Goal: Task Accomplishment & Management: Complete application form

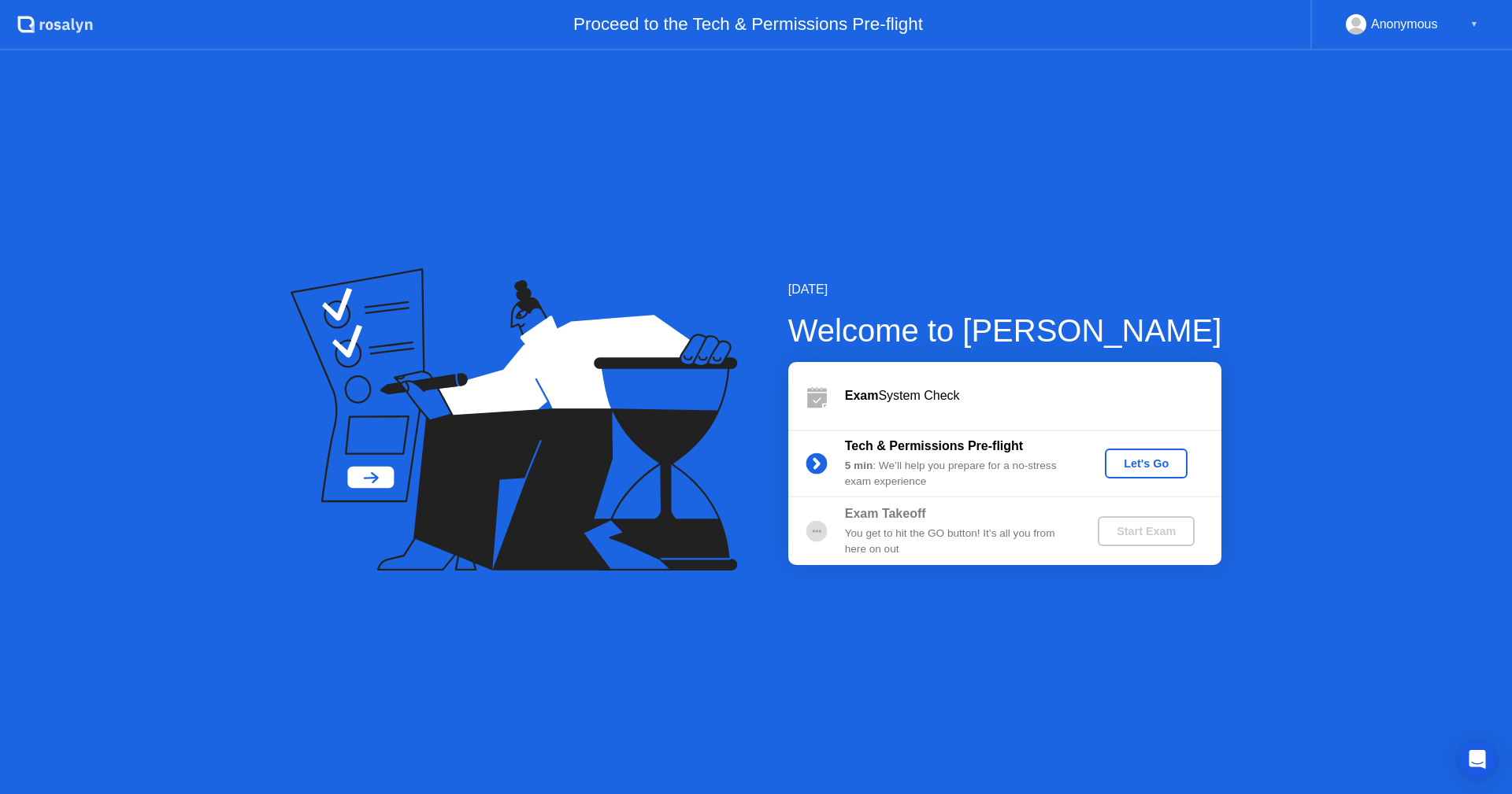
click at [1165, 469] on div "Let's Go" at bounding box center [1146, 464] width 70 height 13
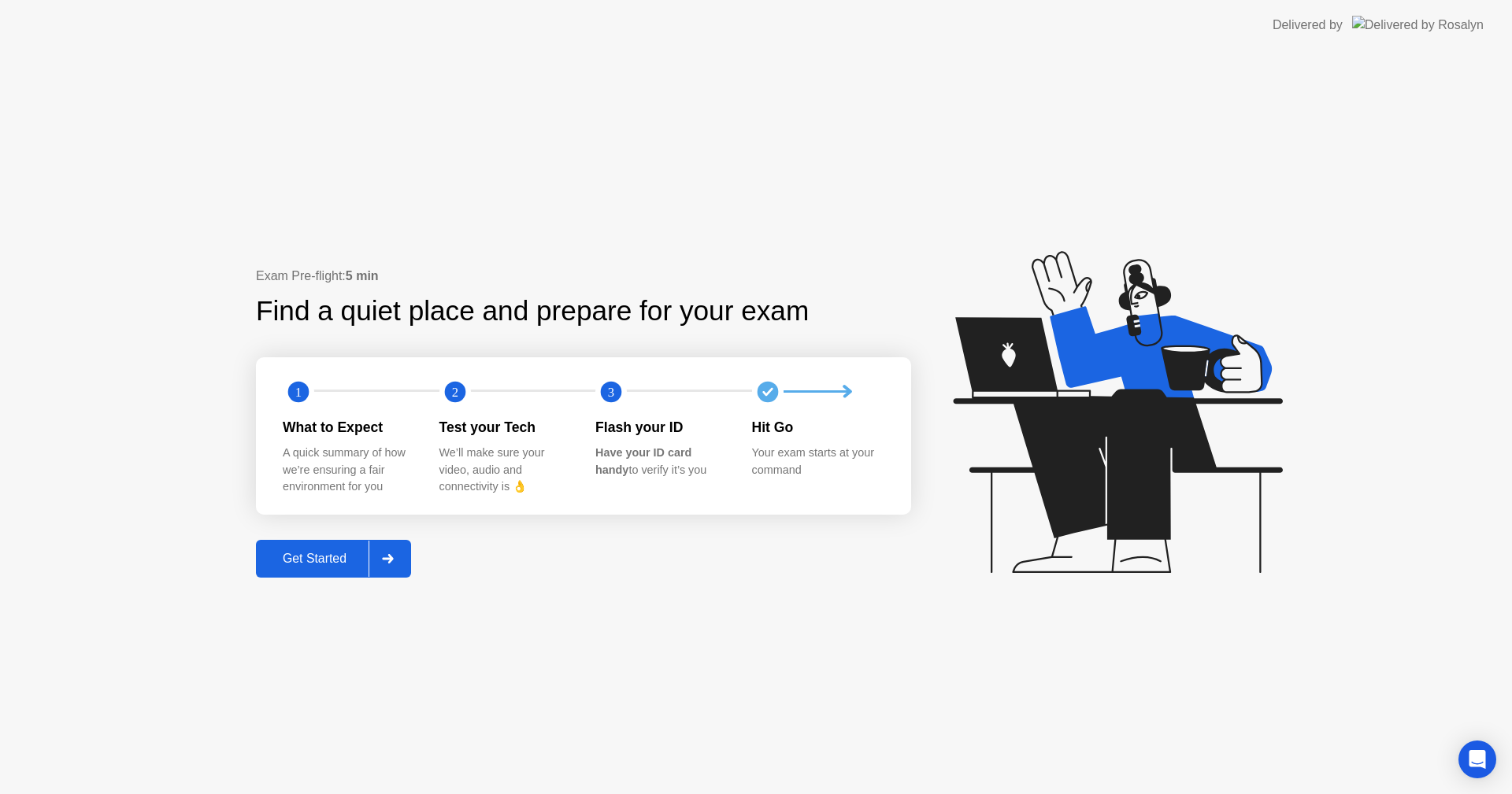
click at [327, 563] on div "Get Started" at bounding box center [314, 559] width 108 height 14
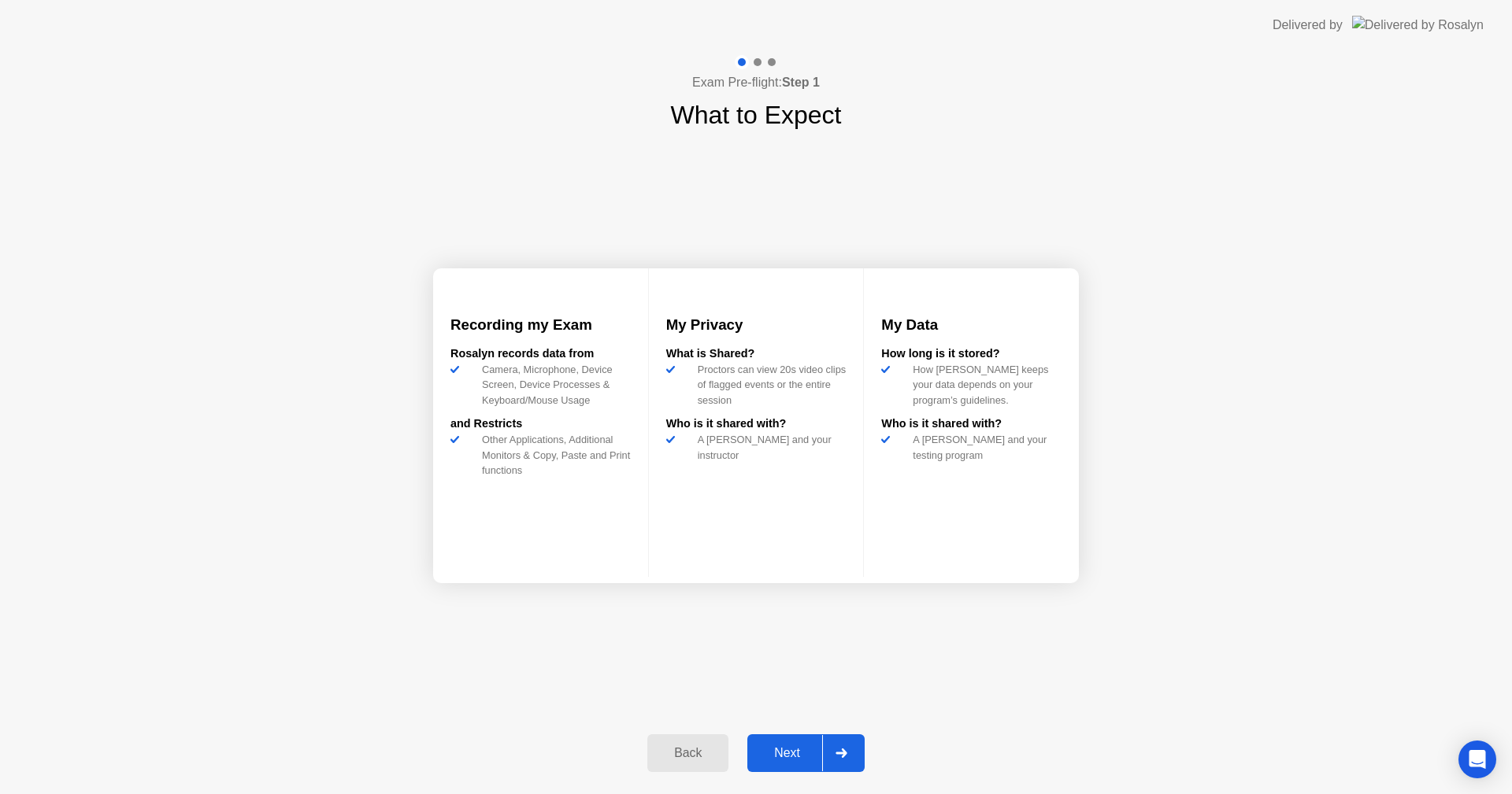
click at [789, 763] on button "Next" at bounding box center [806, 754] width 117 height 38
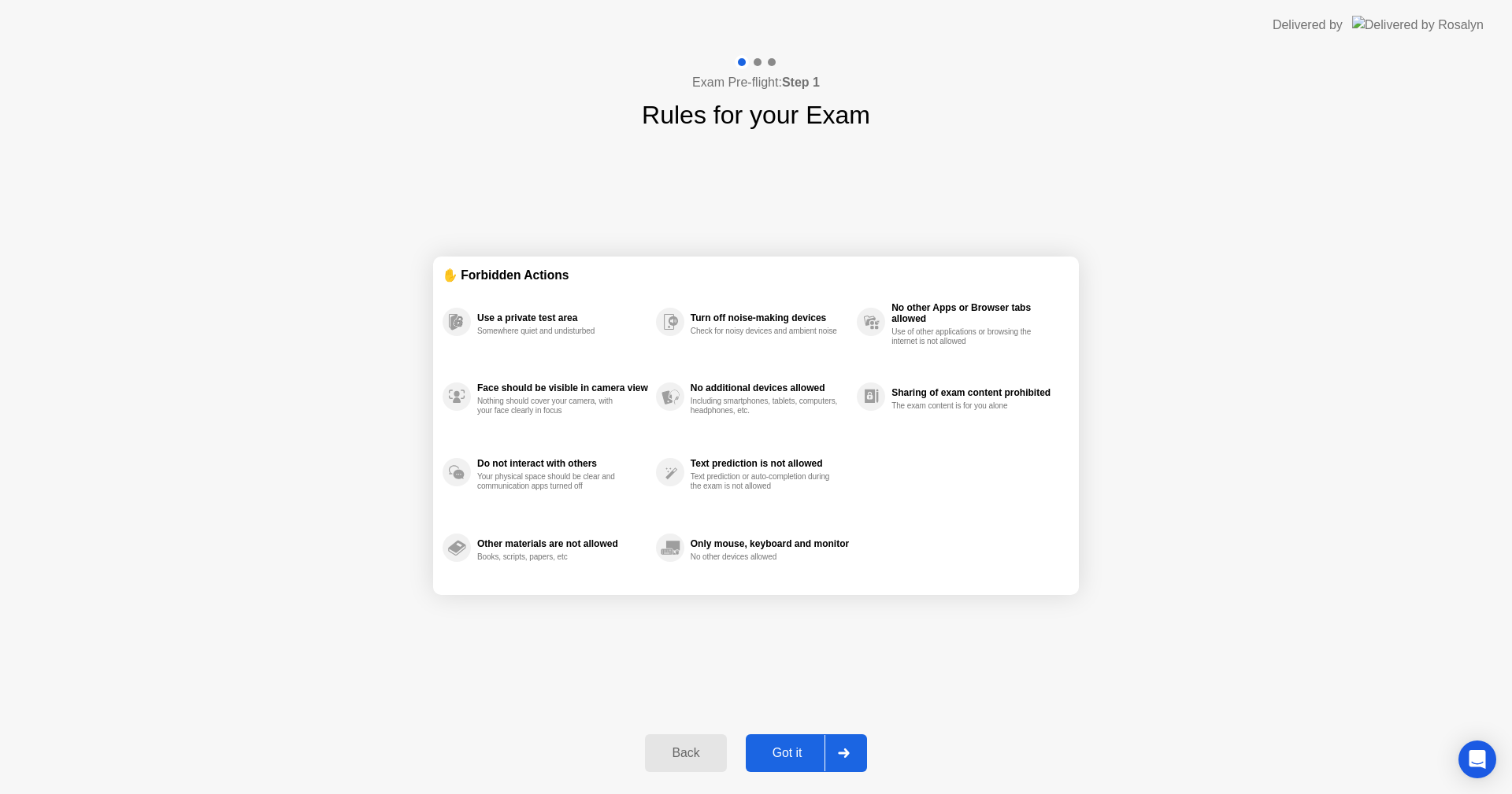
click at [798, 763] on button "Got it" at bounding box center [806, 754] width 121 height 38
select select "**********"
select select "*******"
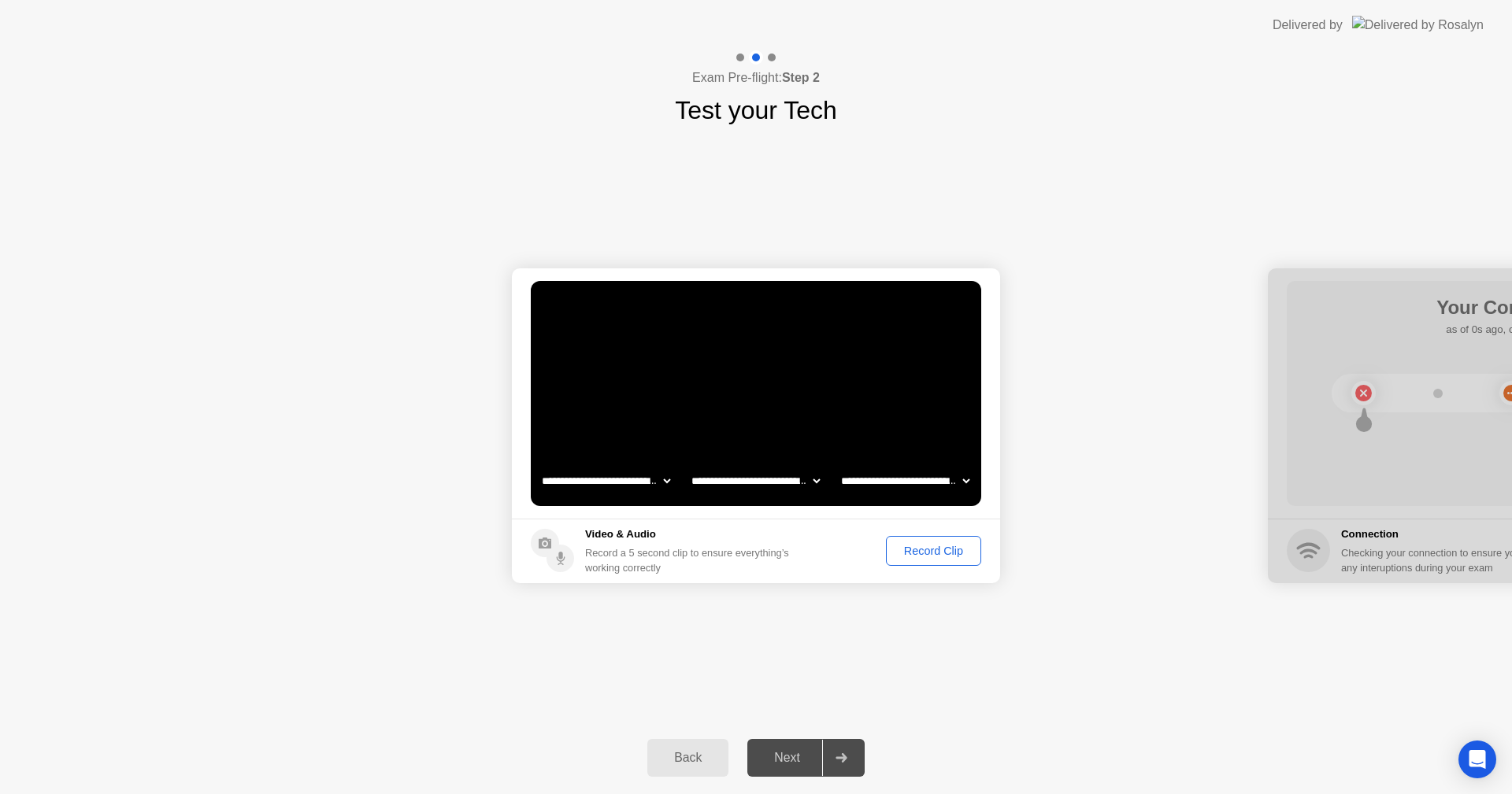
click at [932, 555] on div "Record Clip" at bounding box center [934, 551] width 84 height 13
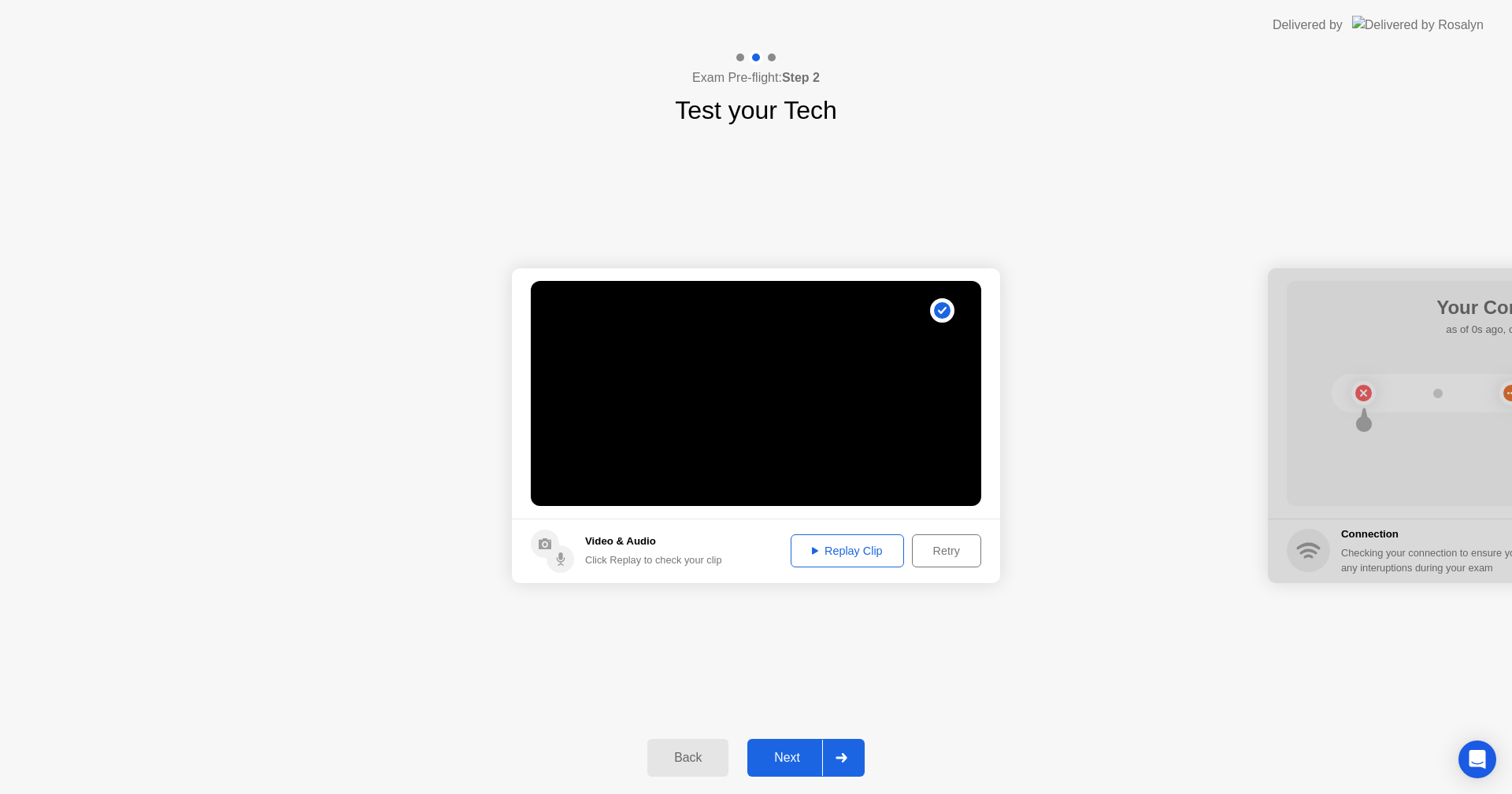
click at [840, 563] on button "Replay Clip" at bounding box center [847, 551] width 113 height 33
click at [776, 767] on button "Next" at bounding box center [806, 758] width 117 height 38
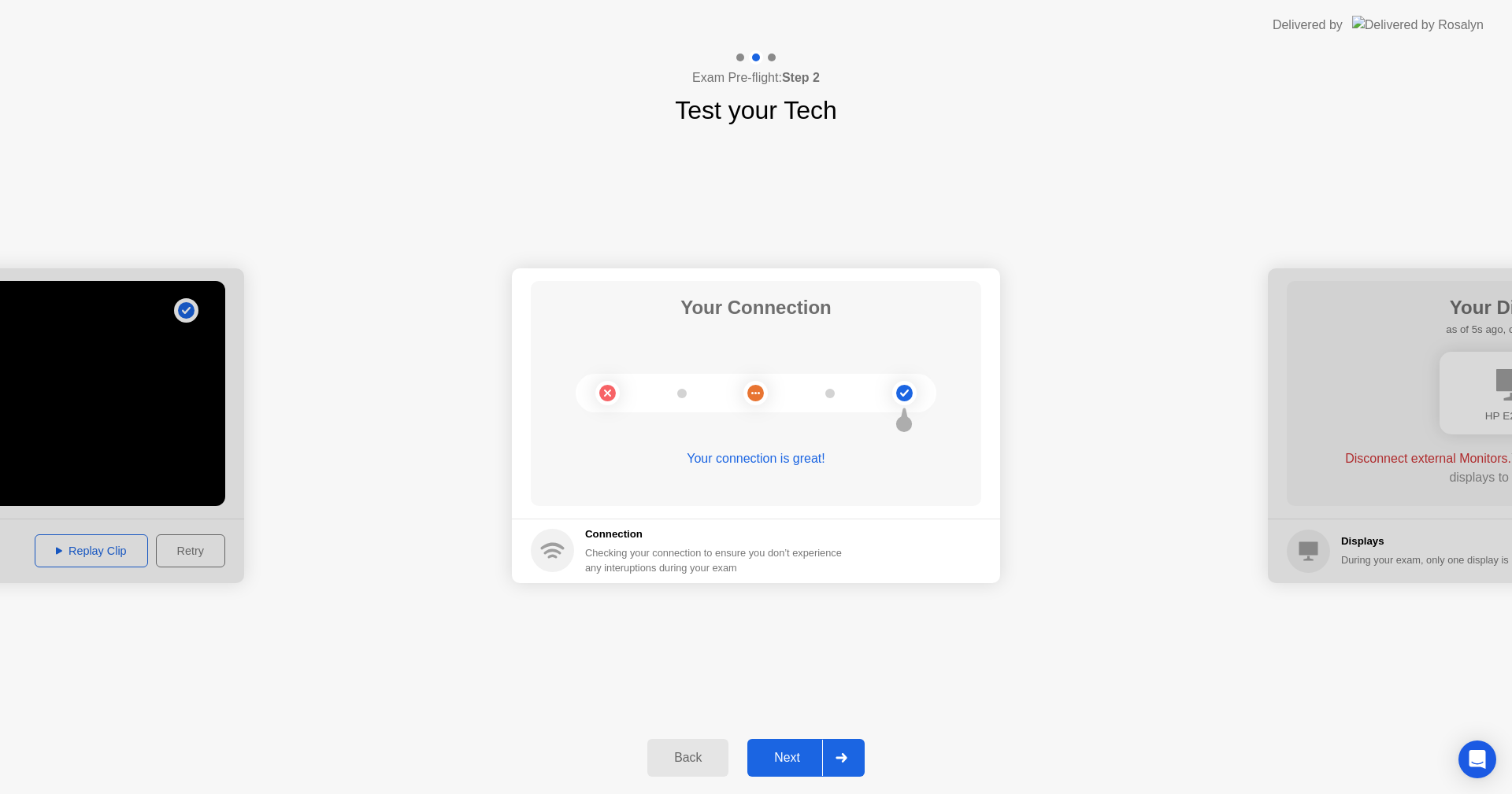
click at [786, 761] on div "Next" at bounding box center [787, 758] width 70 height 14
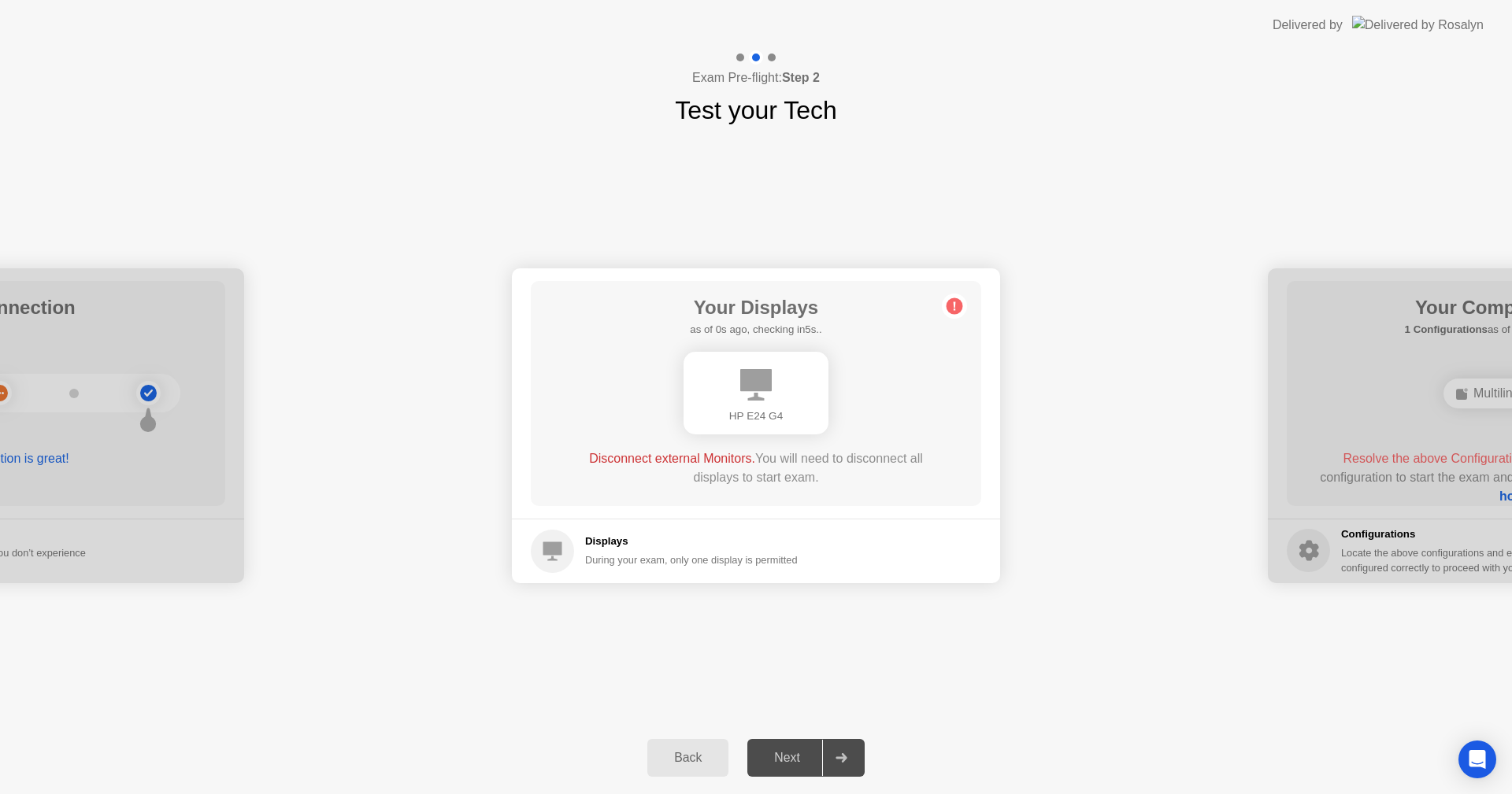
click at [750, 401] on div "HP E24 G4" at bounding box center [756, 393] width 145 height 82
click at [807, 758] on div "Next" at bounding box center [787, 758] width 70 height 14
drag, startPoint x: 1381, startPoint y: 501, endPoint x: 965, endPoint y: 551, distance: 419.0
click at [802, 755] on div "Next" at bounding box center [787, 758] width 70 height 14
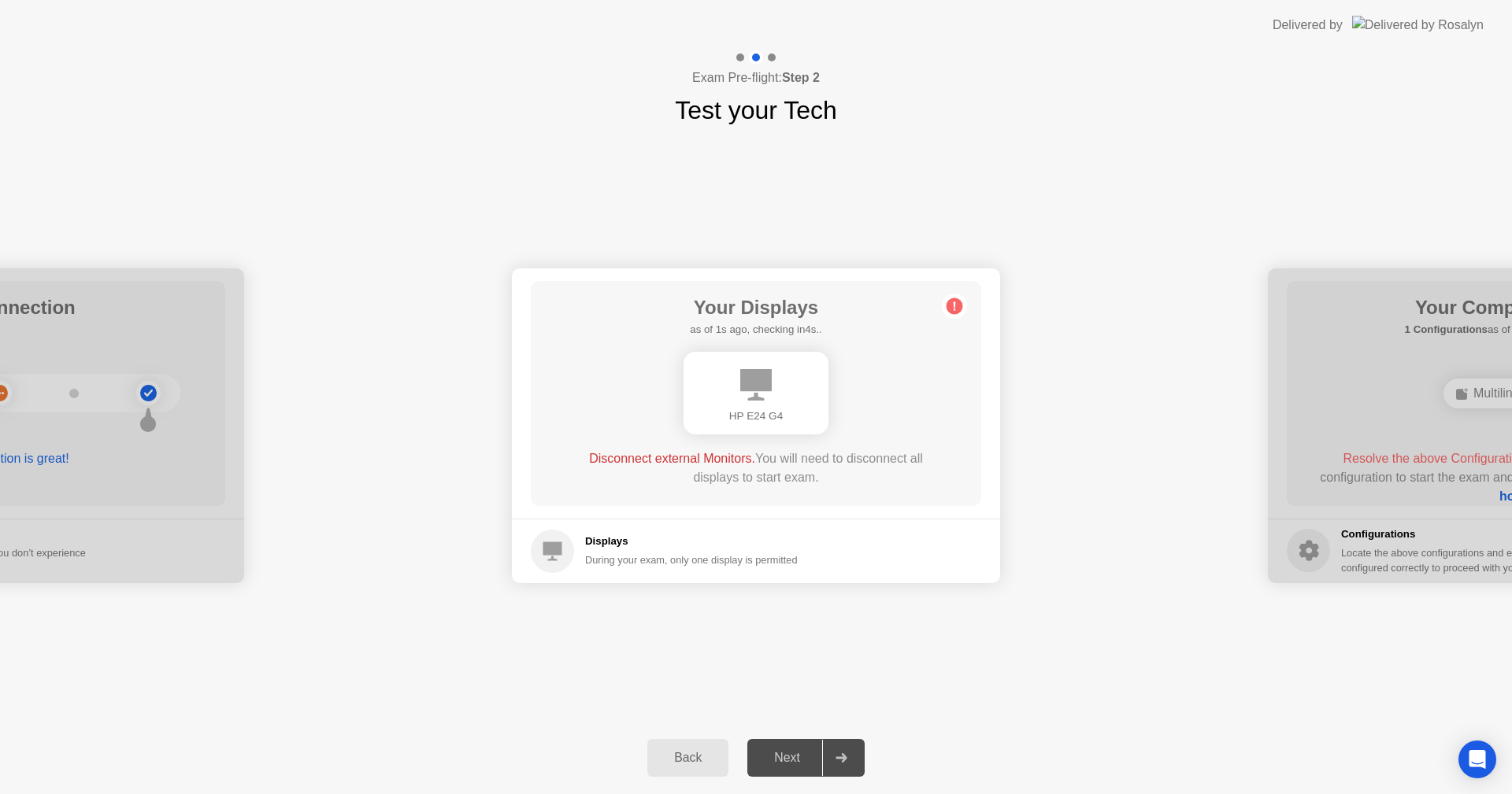
click at [958, 307] on circle at bounding box center [954, 306] width 17 height 17
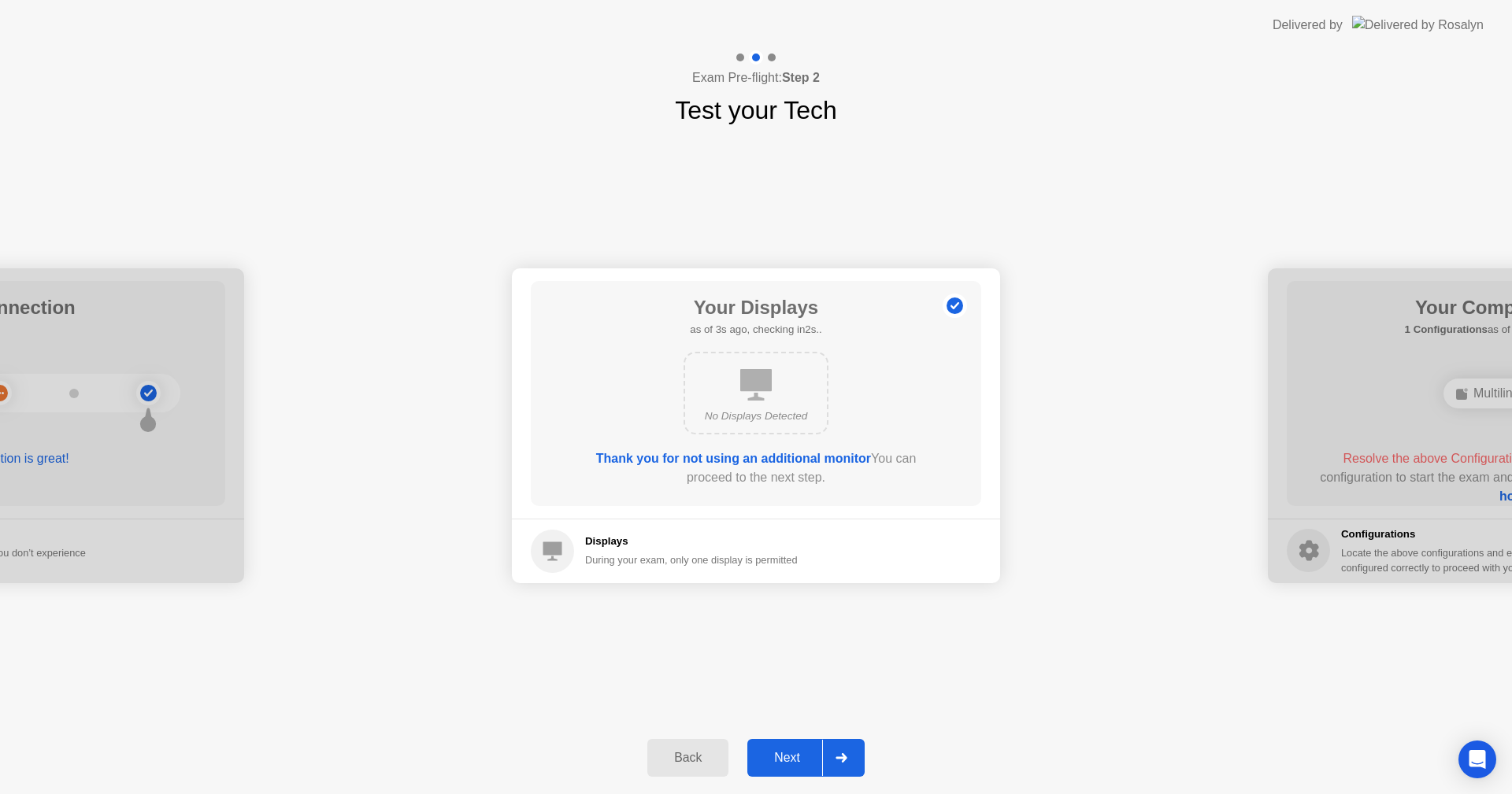
click at [792, 757] on div "Next" at bounding box center [787, 758] width 70 height 14
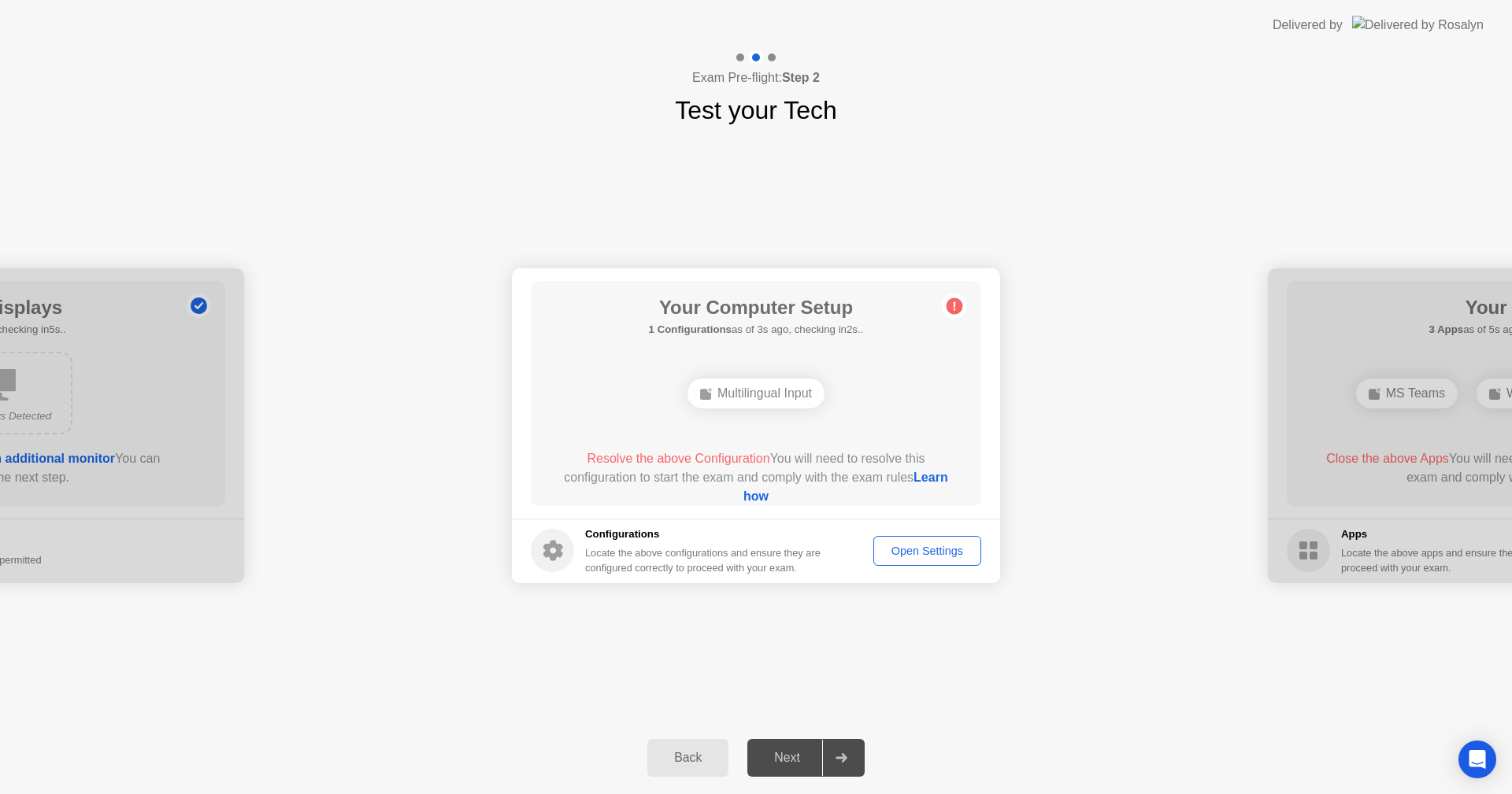
click at [927, 556] on div "Open Settings" at bounding box center [927, 551] width 97 height 13
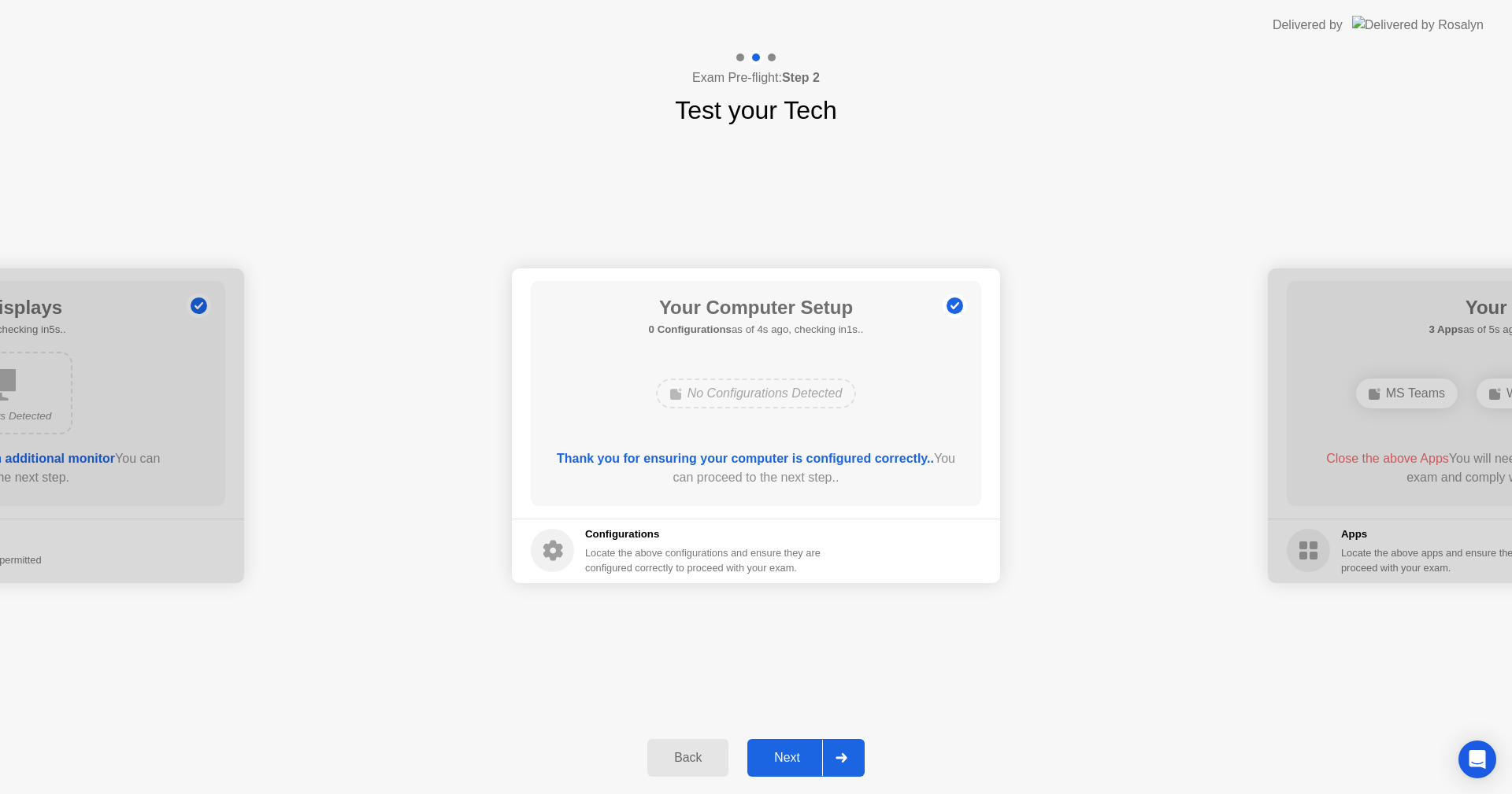
click at [764, 770] on button "Next" at bounding box center [806, 758] width 117 height 38
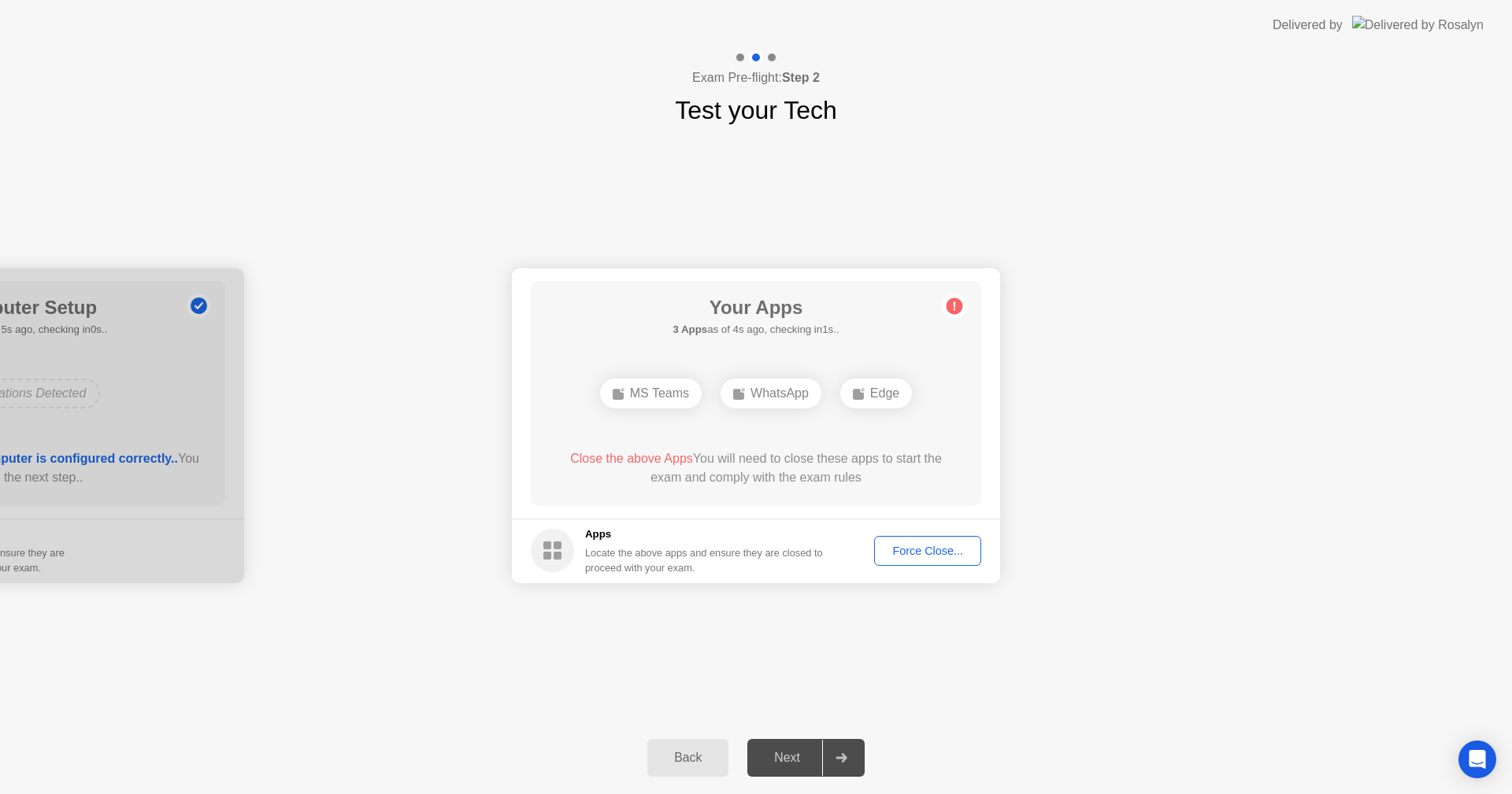
click at [925, 560] on button "Force Close..." at bounding box center [927, 551] width 107 height 30
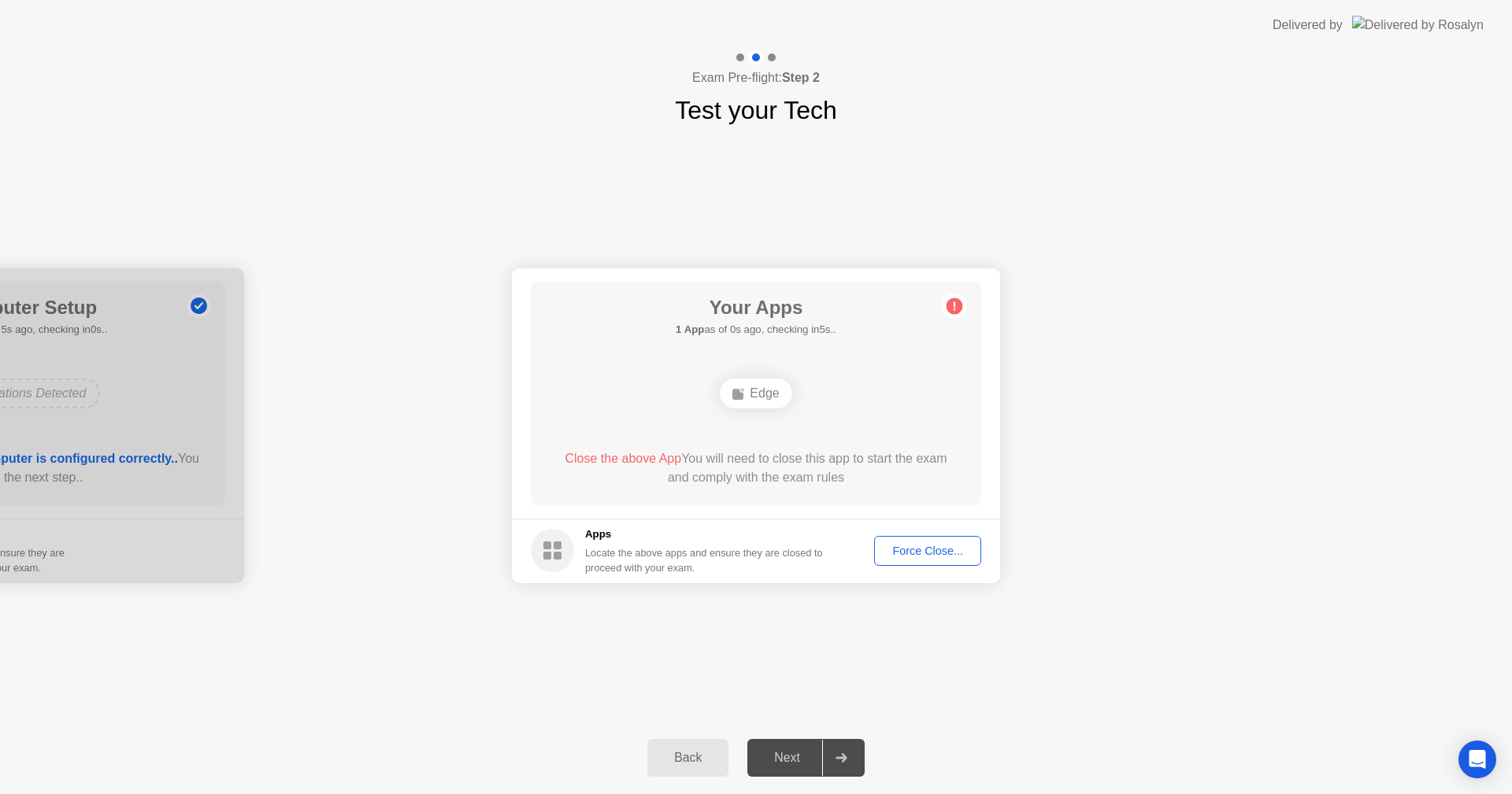
click at [815, 754] on div "Next" at bounding box center [787, 758] width 70 height 14
click at [908, 549] on div "Force Close..." at bounding box center [927, 551] width 96 height 13
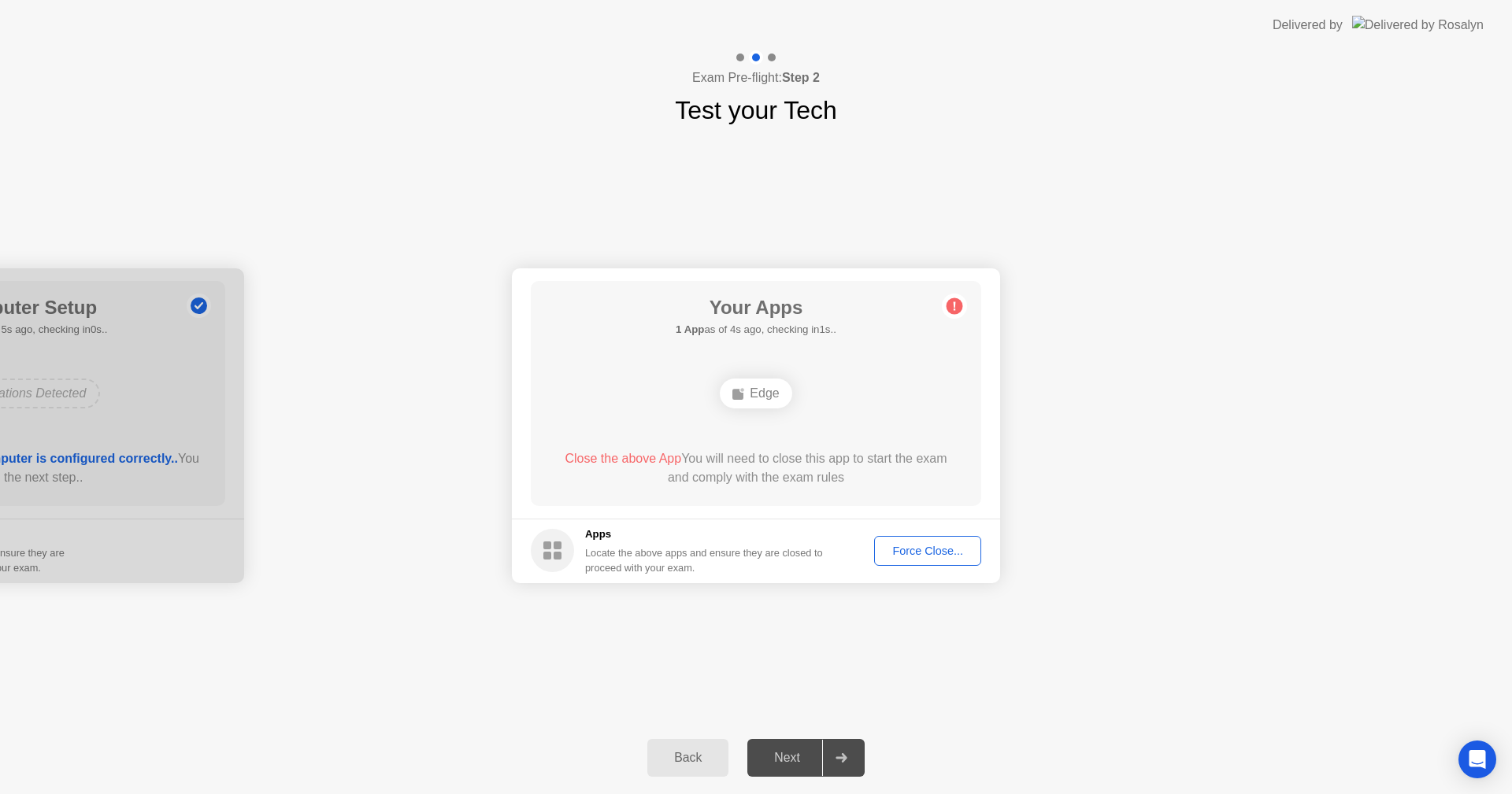
click at [798, 762] on div "Next" at bounding box center [787, 758] width 70 height 14
click at [946, 556] on div "Force Close..." at bounding box center [927, 551] width 96 height 13
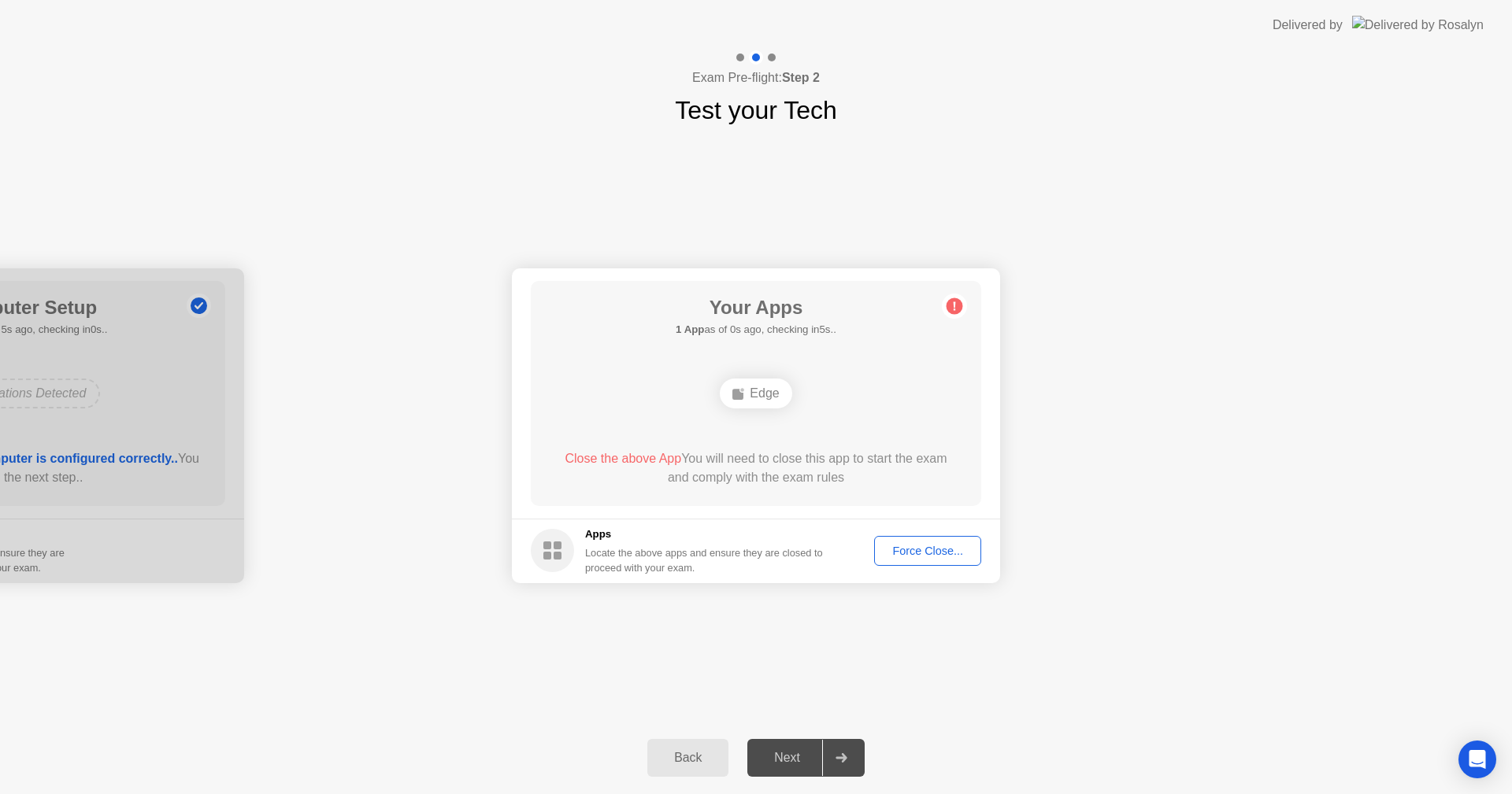
click at [807, 753] on div "Next" at bounding box center [787, 758] width 70 height 14
click at [958, 306] on circle at bounding box center [954, 306] width 17 height 17
click at [952, 553] on div "Force Close..." at bounding box center [927, 551] width 96 height 13
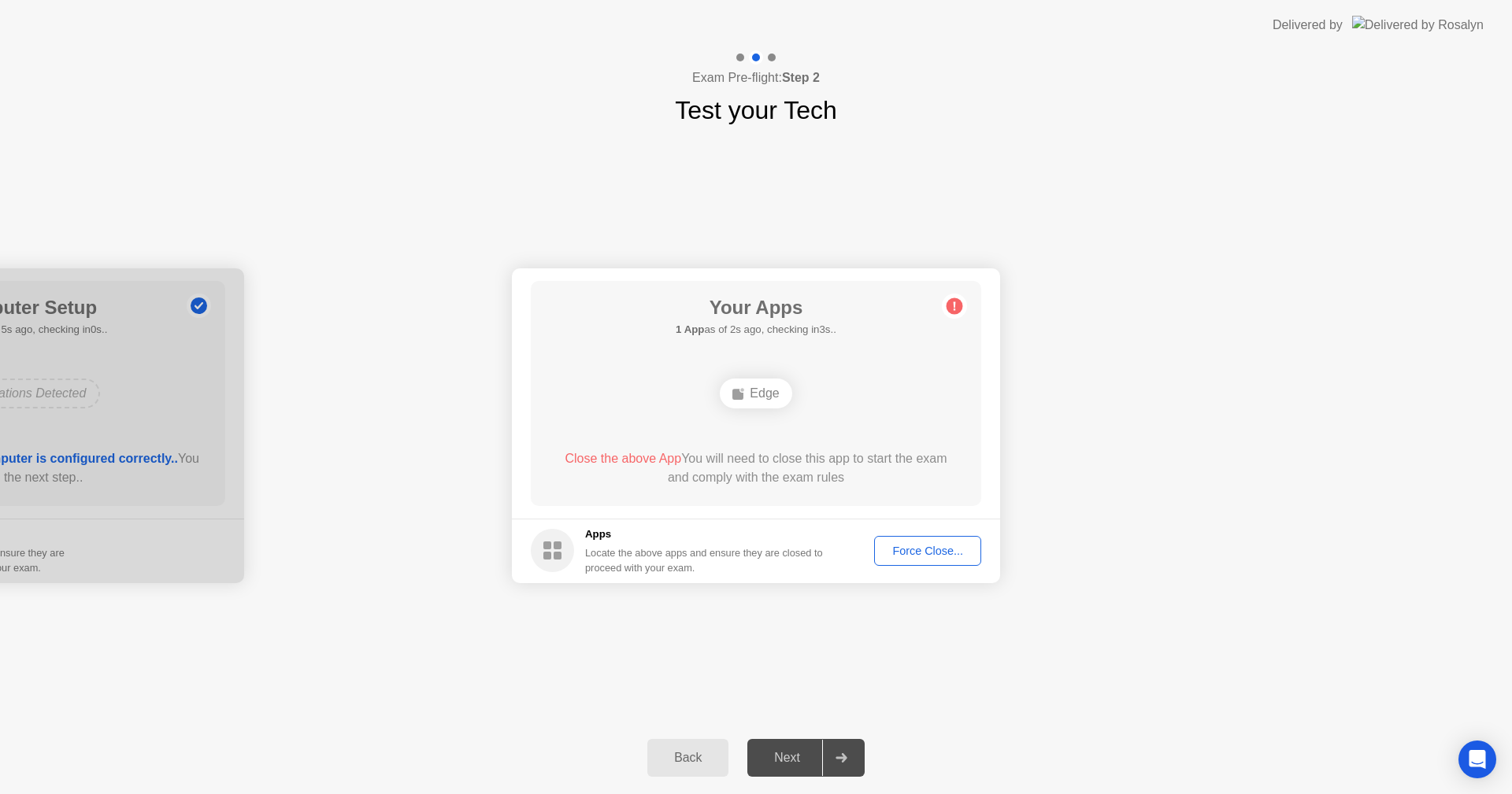
click at [908, 553] on div "Force Close..." at bounding box center [927, 551] width 96 height 13
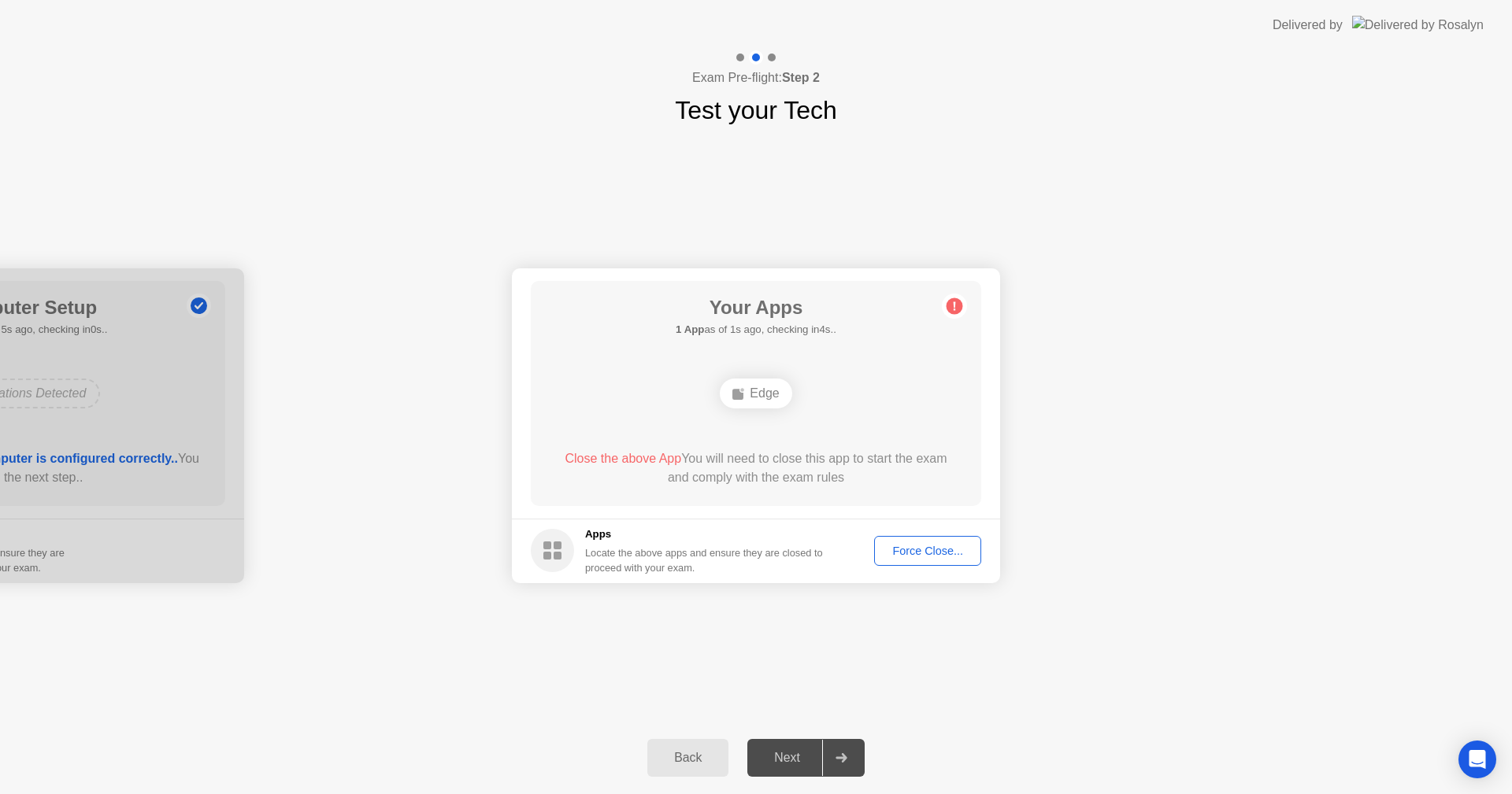
click at [947, 537] on button "Force Close..." at bounding box center [927, 551] width 107 height 30
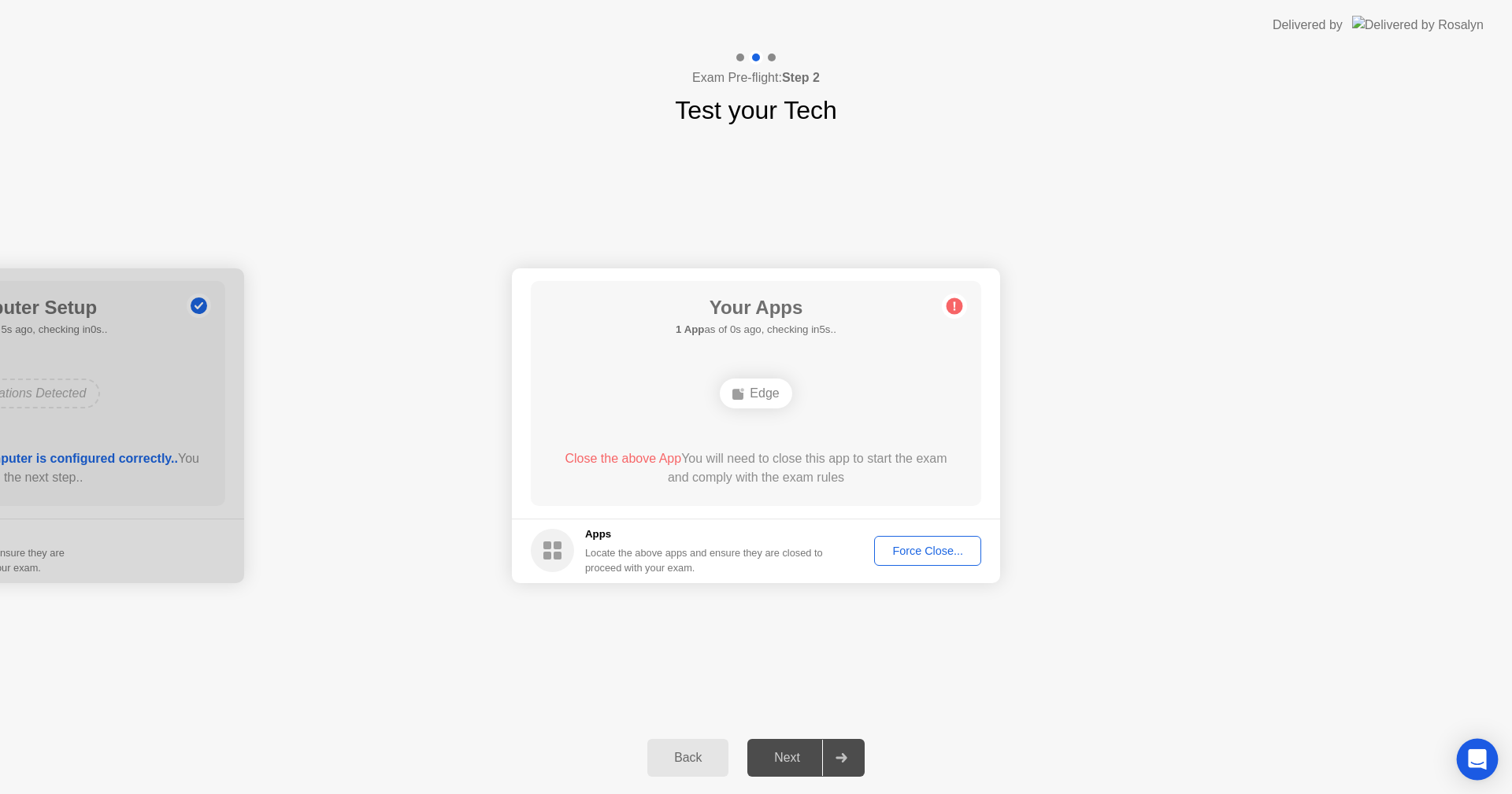
click at [1476, 762] on icon "Open Intercom Messenger" at bounding box center [1476, 760] width 18 height 21
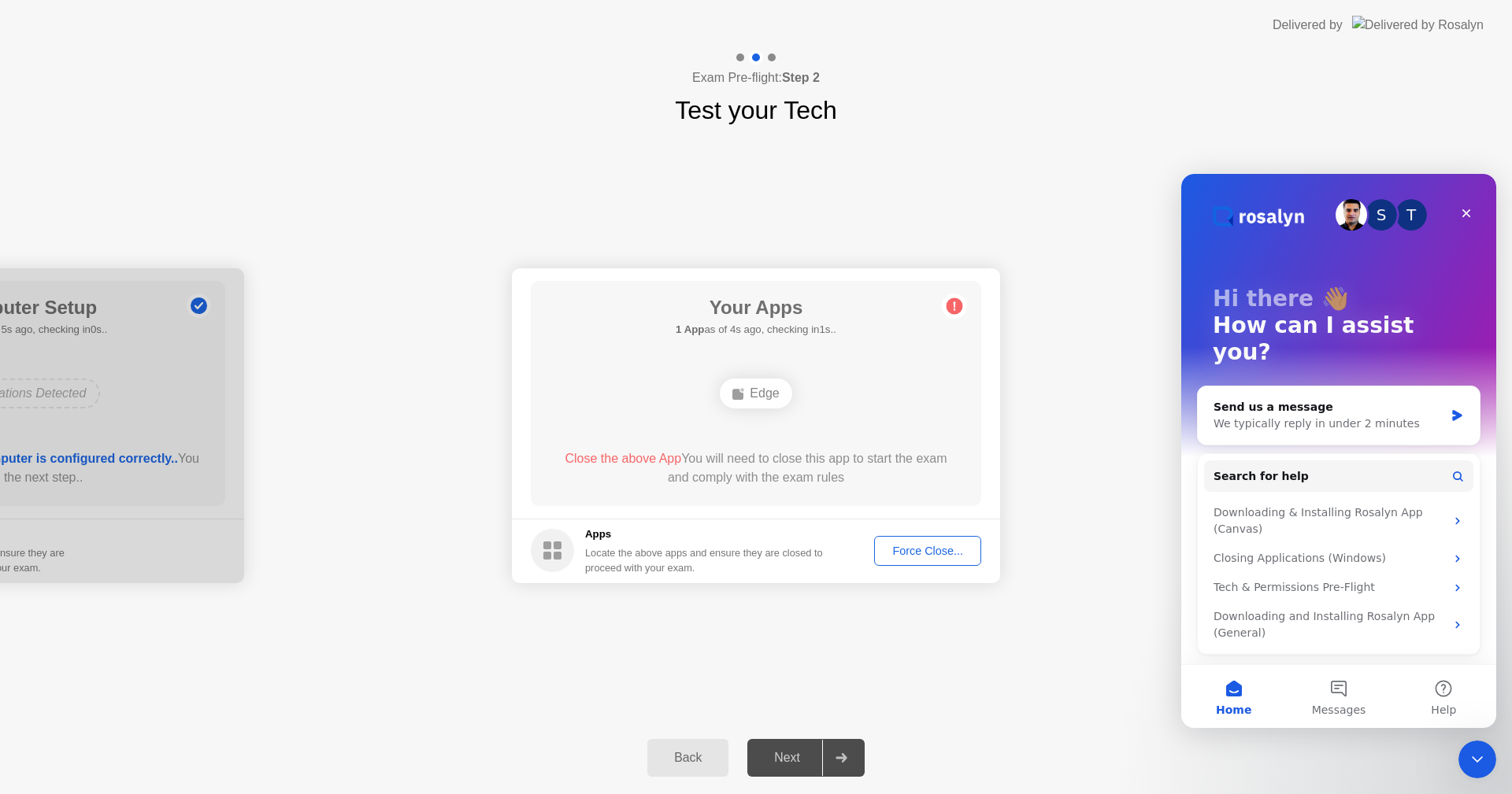
click at [950, 554] on div "Force Close..." at bounding box center [927, 551] width 96 height 13
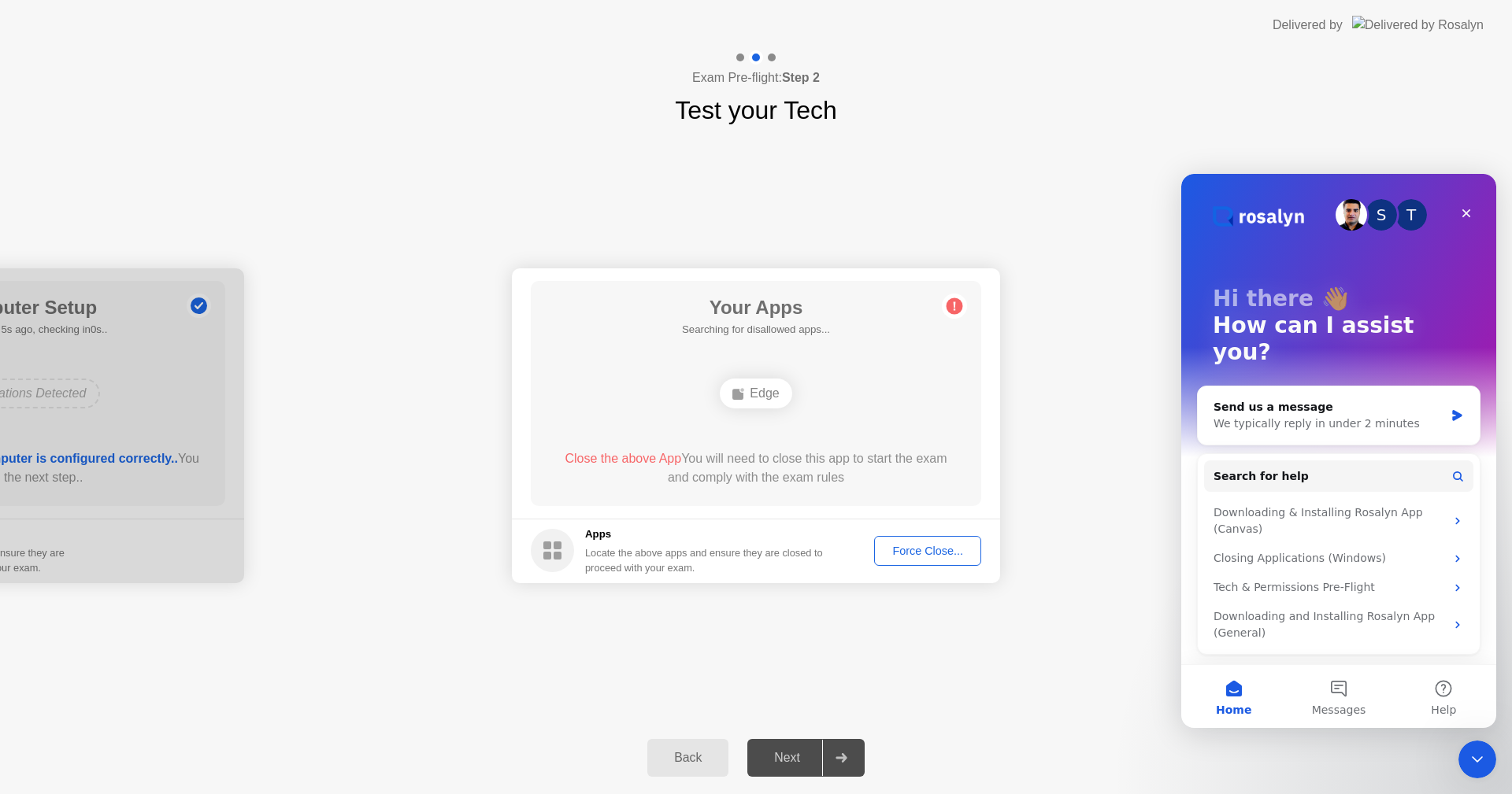
click at [937, 545] on div "Force Close..." at bounding box center [927, 551] width 96 height 13
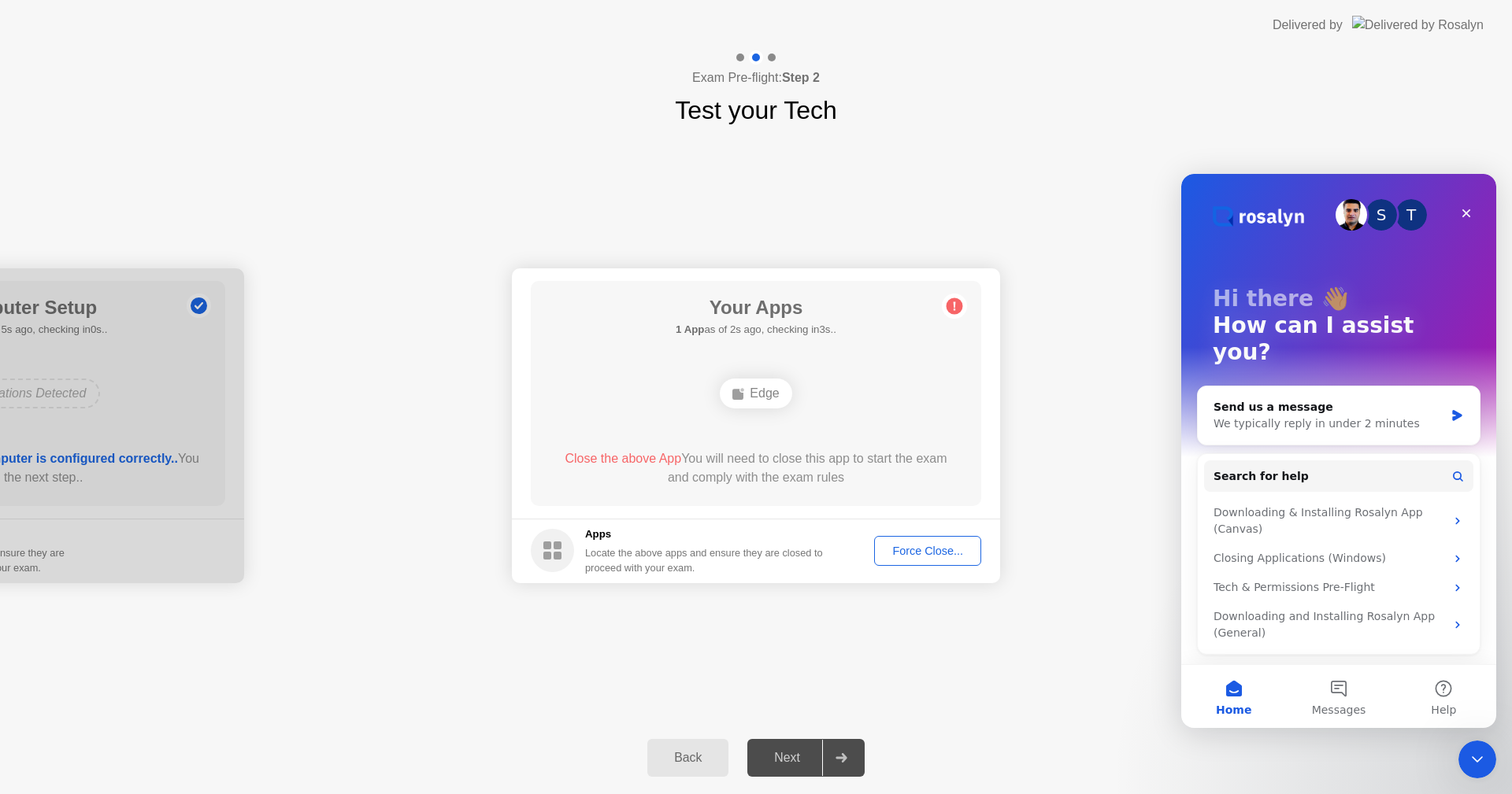
click at [786, 755] on div "Next" at bounding box center [787, 758] width 70 height 14
click at [808, 759] on div "Next" at bounding box center [787, 758] width 70 height 14
drag, startPoint x: 808, startPoint y: 759, endPoint x: 1196, endPoint y: 738, distance: 388.6
click at [815, 758] on div "Next" at bounding box center [787, 758] width 70 height 14
click at [1316, 707] on span "Messages" at bounding box center [1339, 710] width 55 height 11
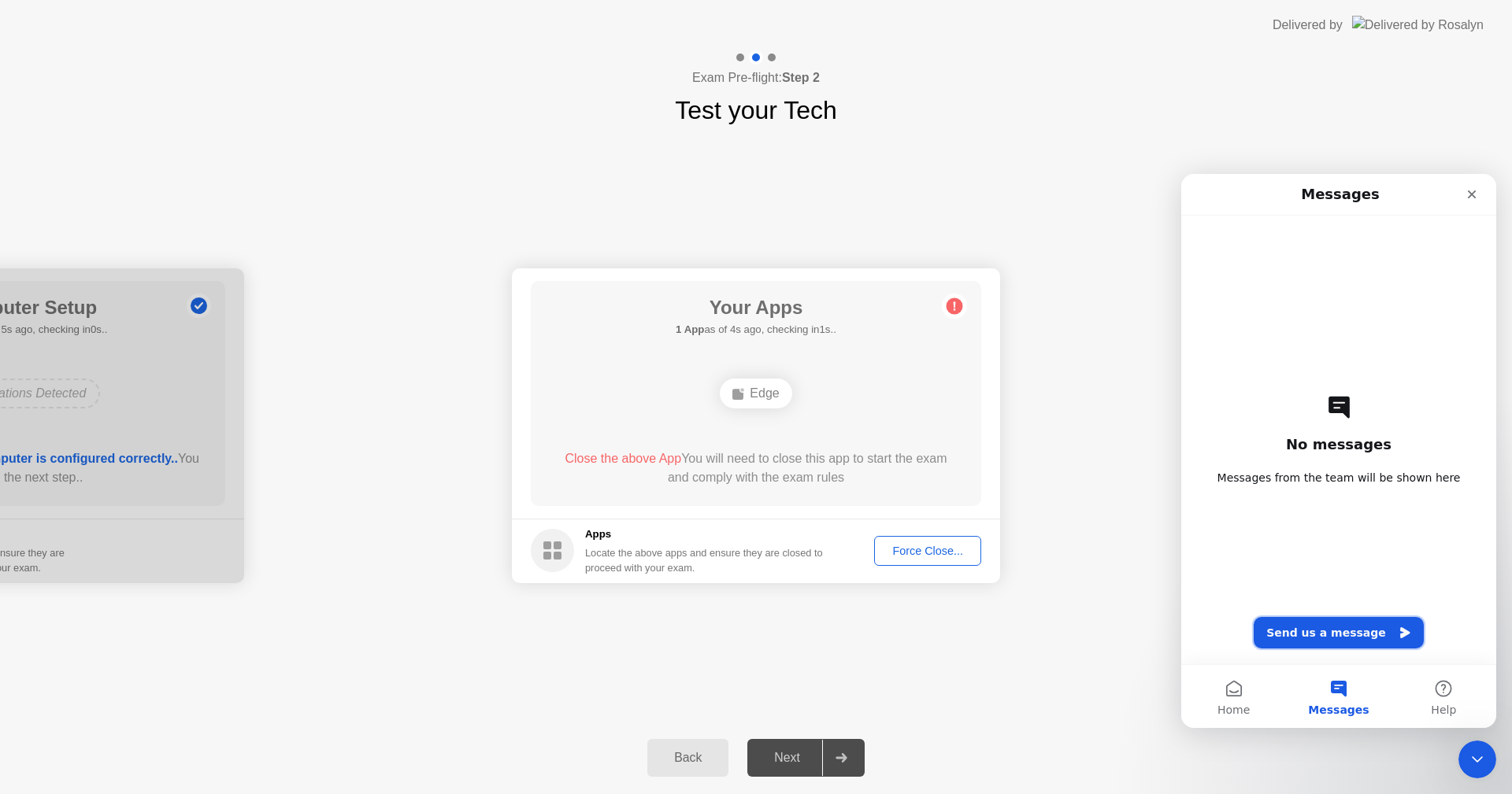
click at [1344, 643] on button "Send us a message" at bounding box center [1339, 633] width 170 height 32
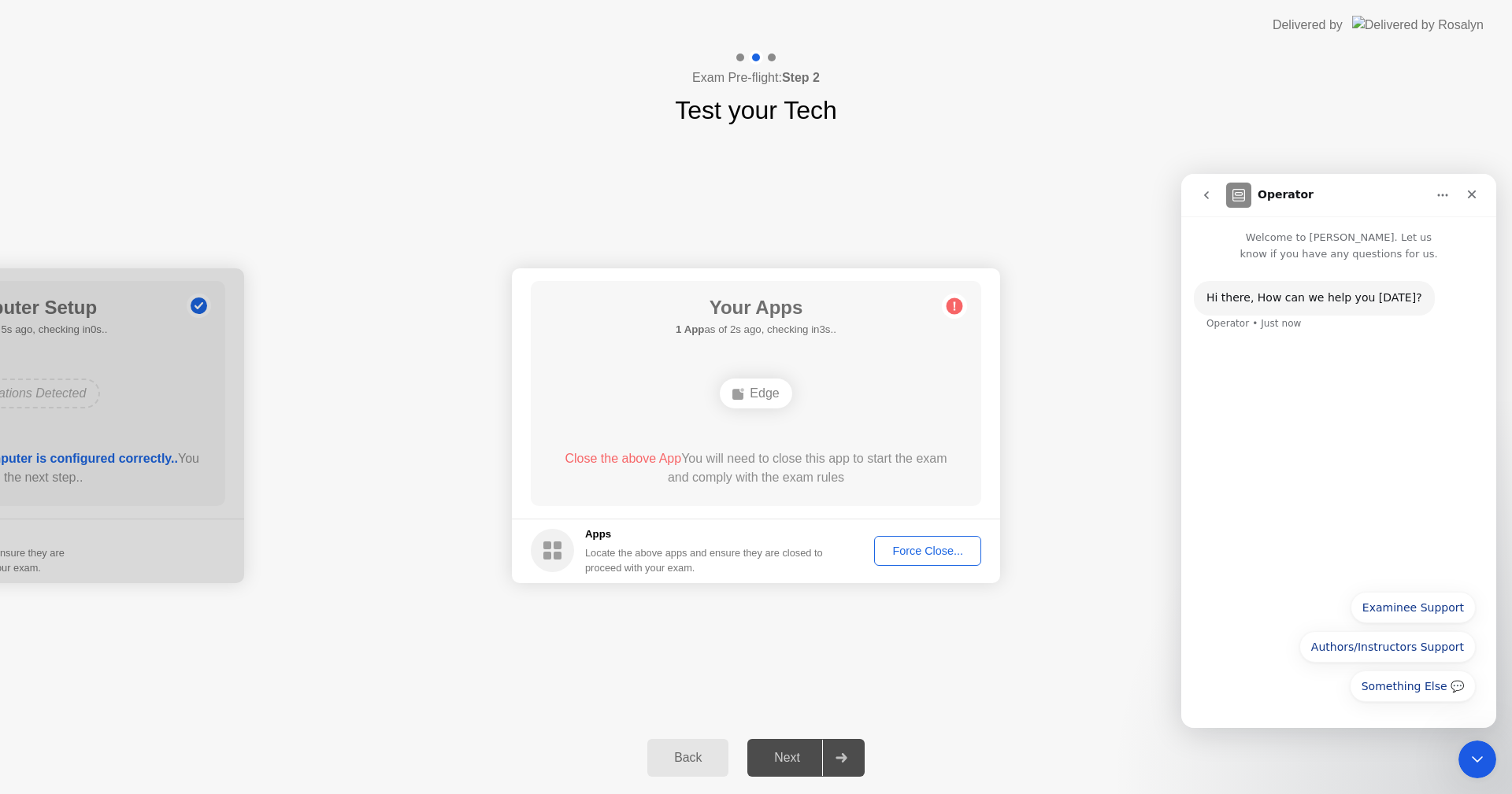
click at [1277, 380] on div "Hi ​there, How can we help you [DATE]? Operator • Just now" at bounding box center [1339, 422] width 315 height 320
click at [1267, 665] on div "Something Else 💬 Examinee Support Authors/Instructors Support Something Else 💬" at bounding box center [1339, 651] width 274 height 118
click at [1423, 691] on button "Something Else 💬" at bounding box center [1412, 686] width 126 height 32
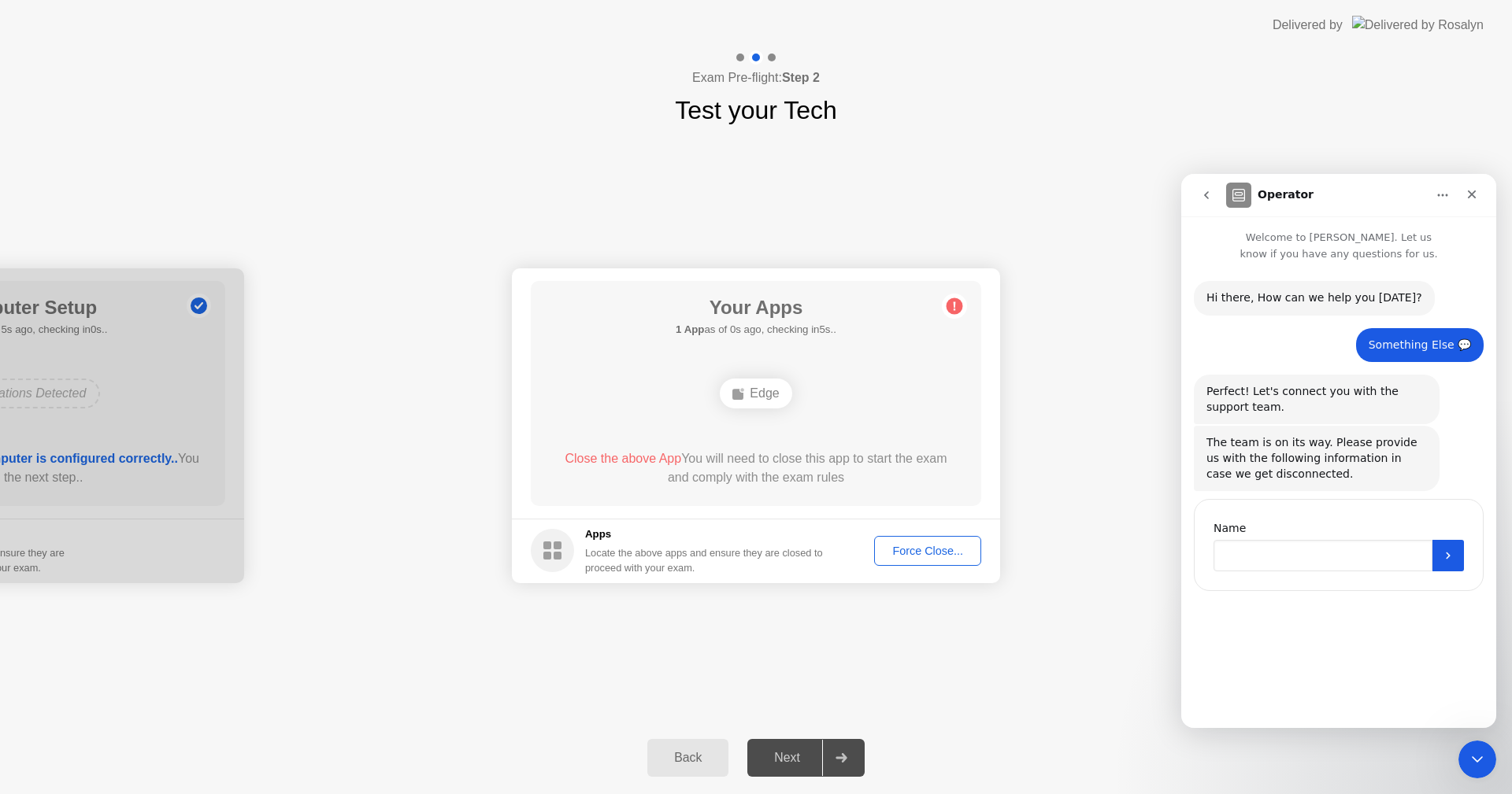
click at [1295, 570] on input "Name" at bounding box center [1323, 556] width 219 height 32
type input "*****"
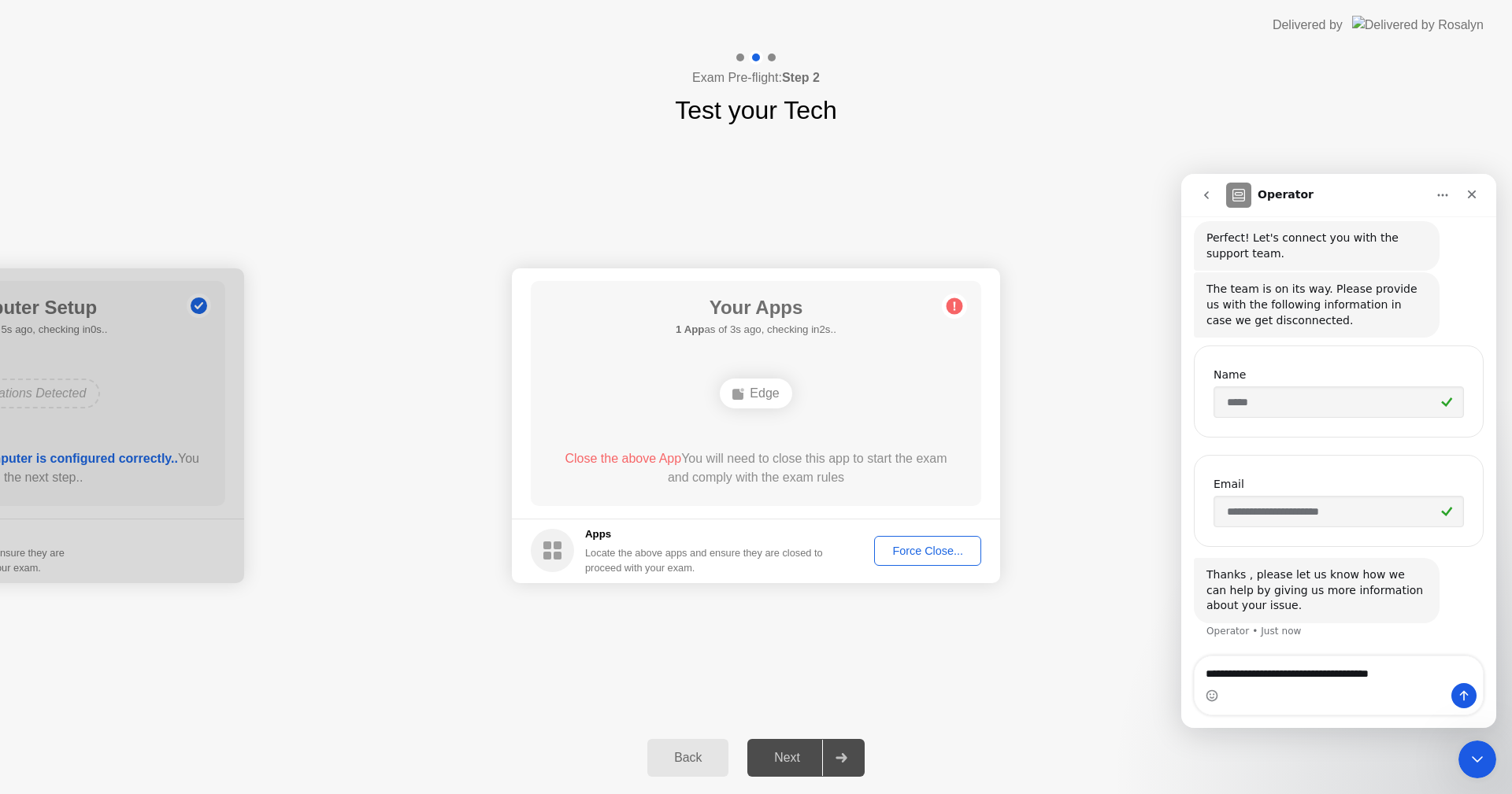
type textarea "**********"
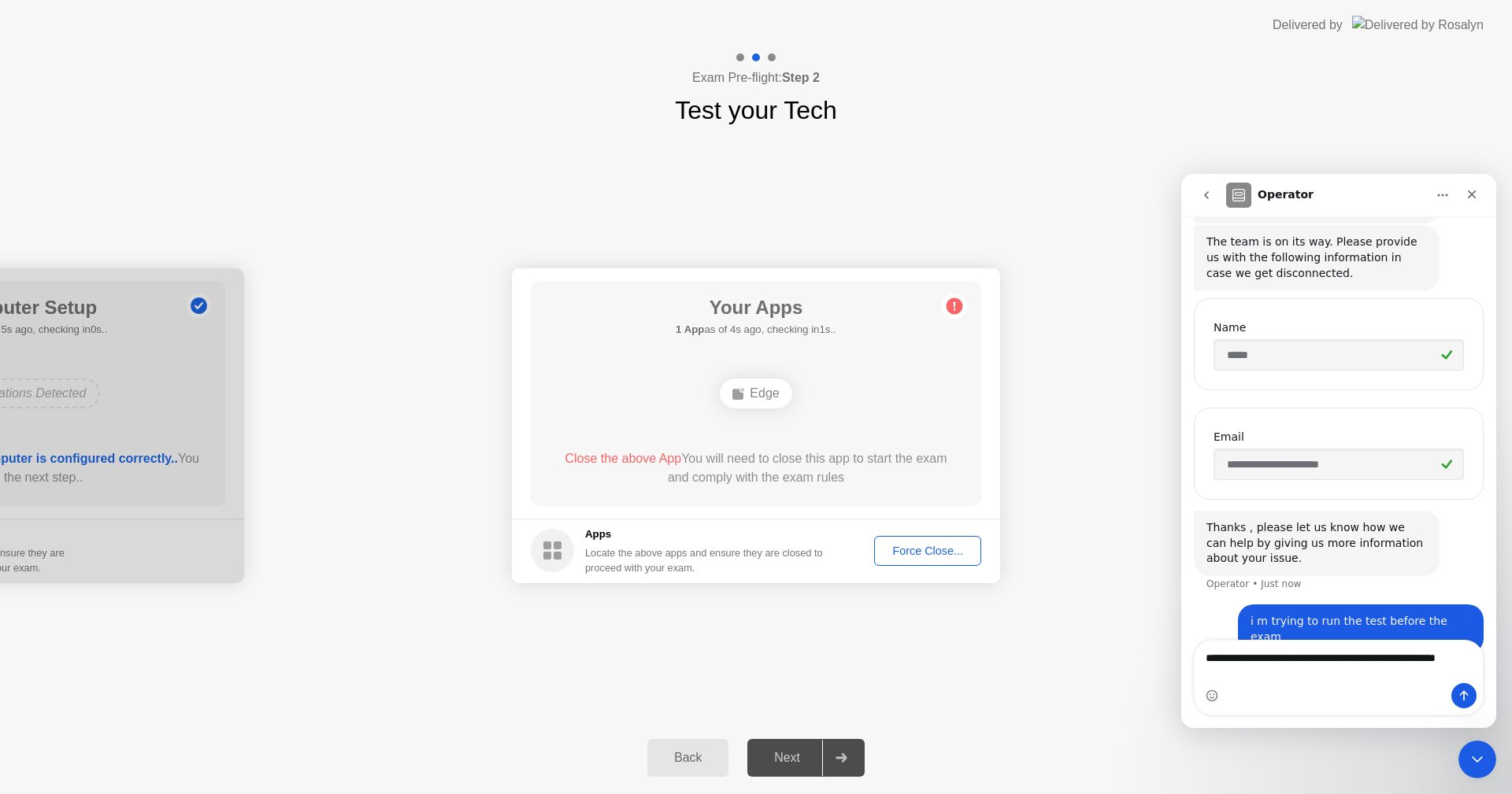
scroll to position [216, 0]
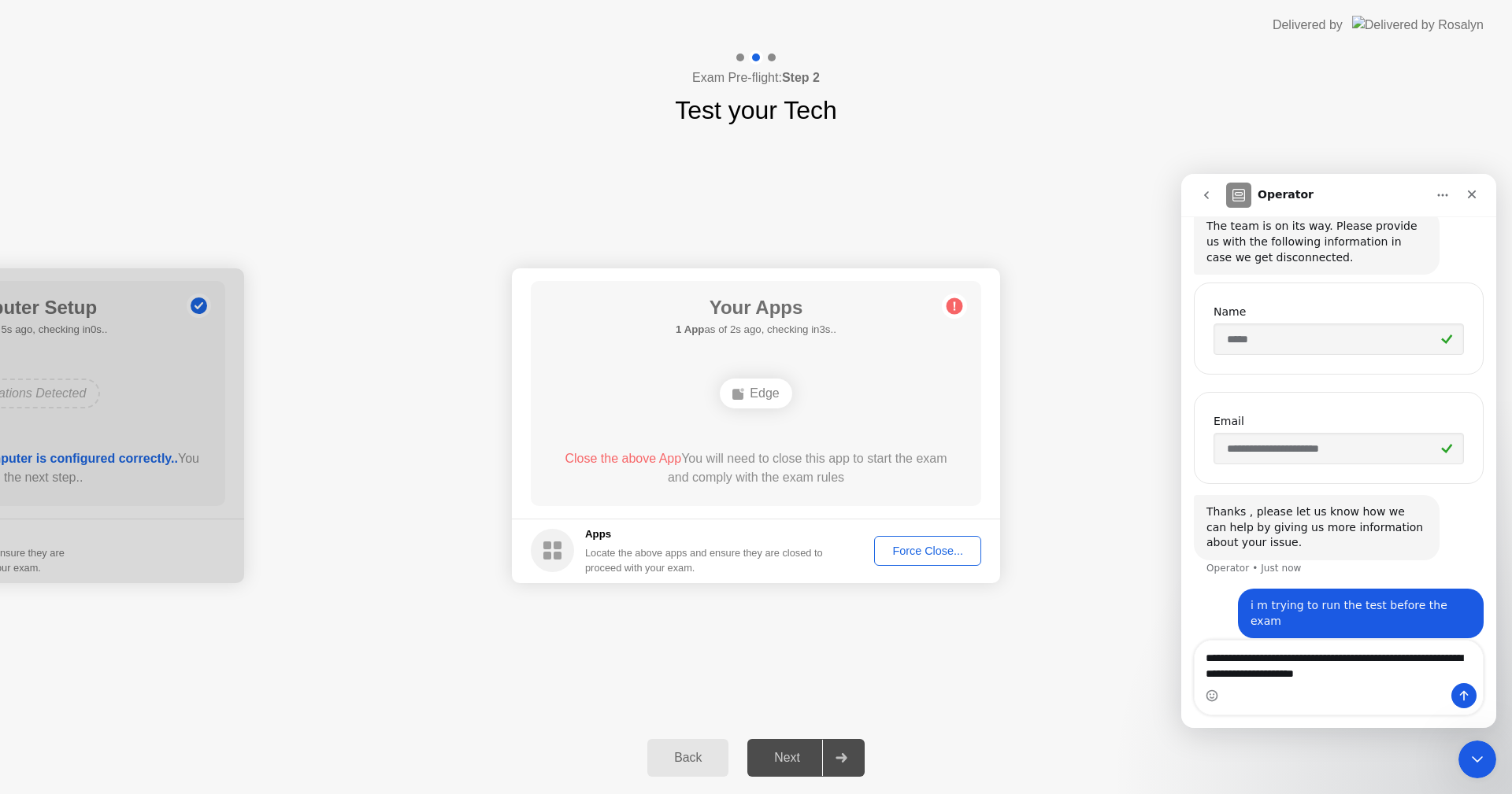
type textarea "**********"
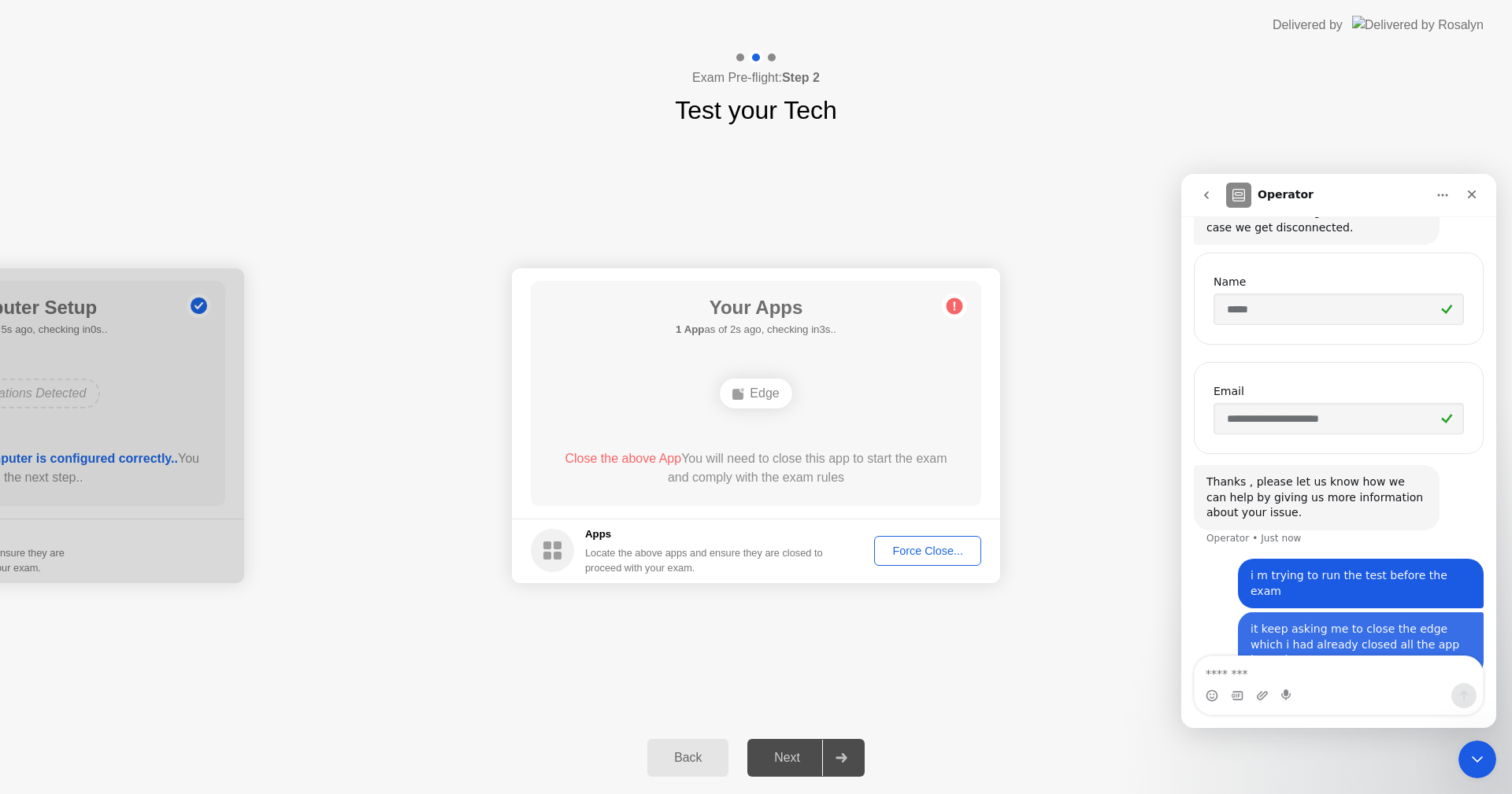
scroll to position [252, 0]
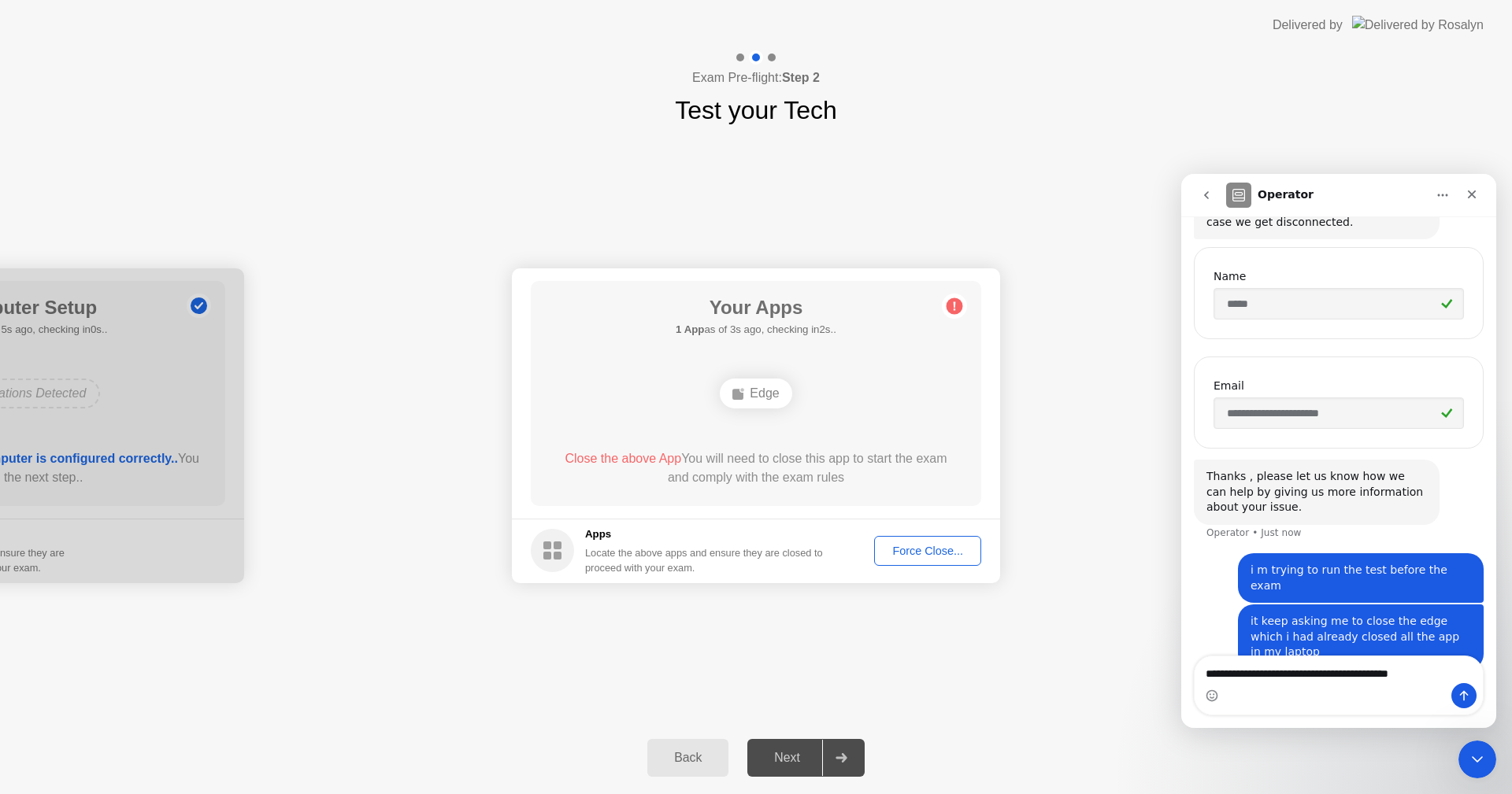
type textarea "**********"
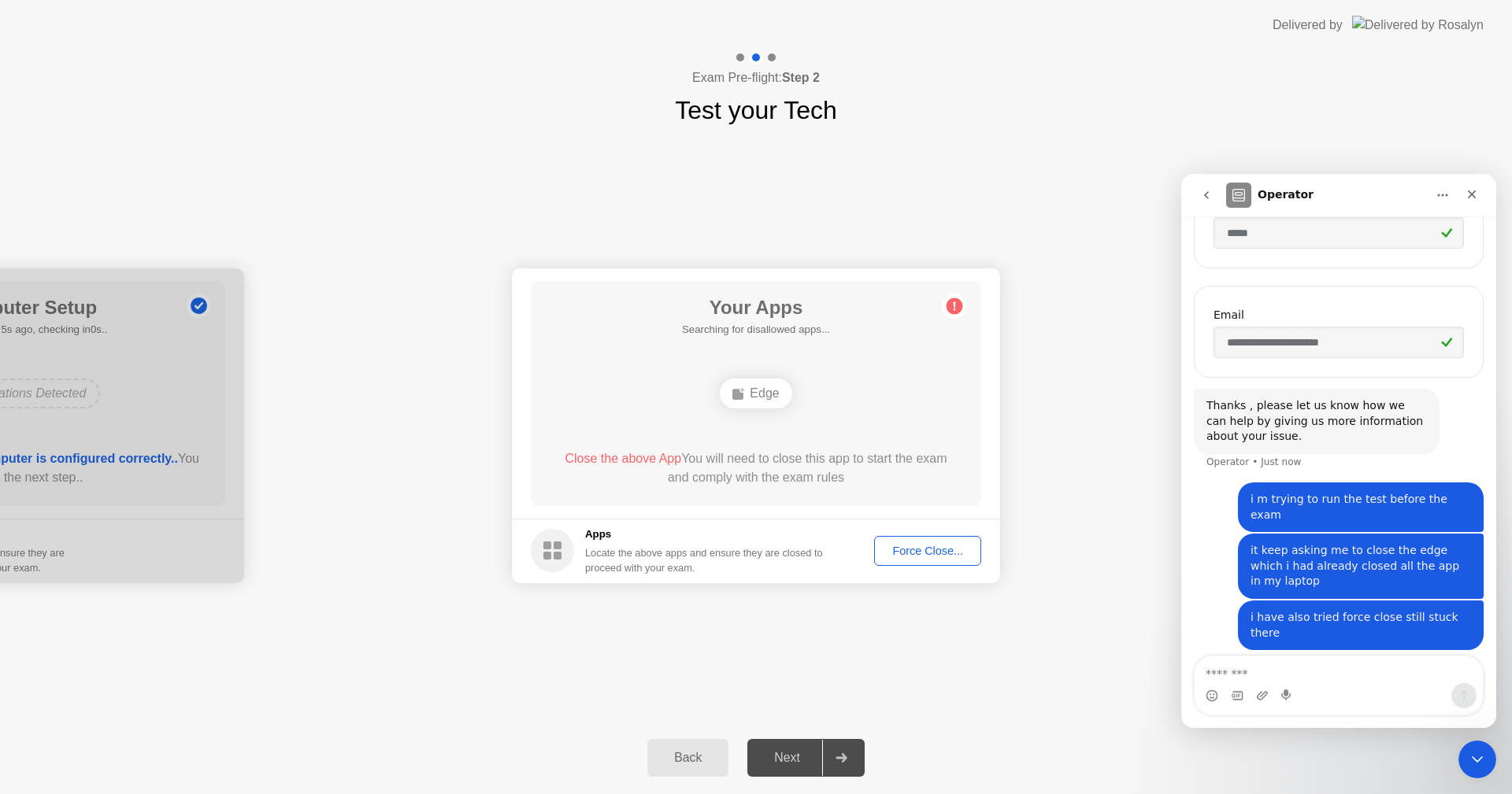
scroll to position [339, 0]
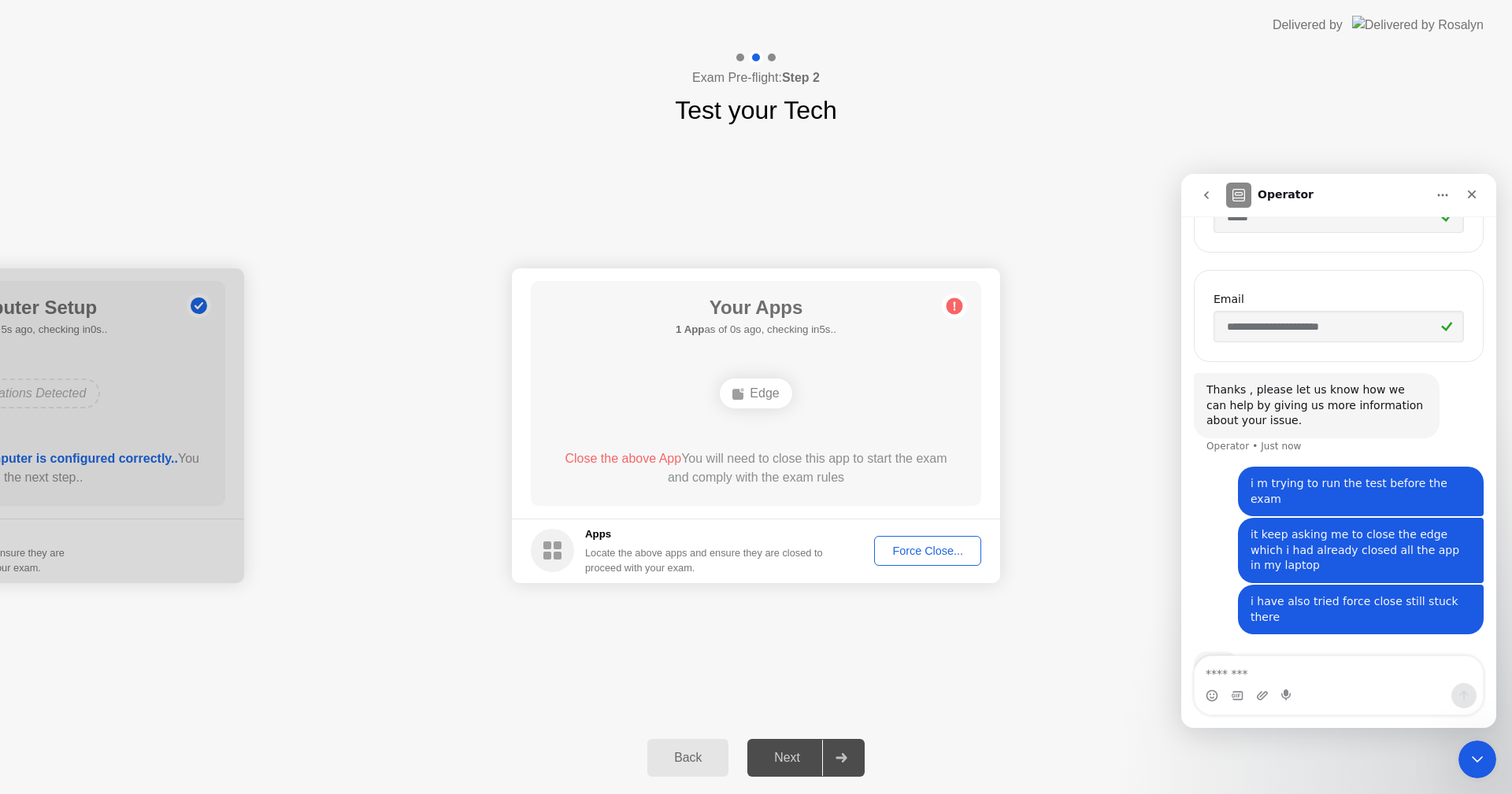
click at [955, 307] on circle at bounding box center [954, 306] width 17 height 17
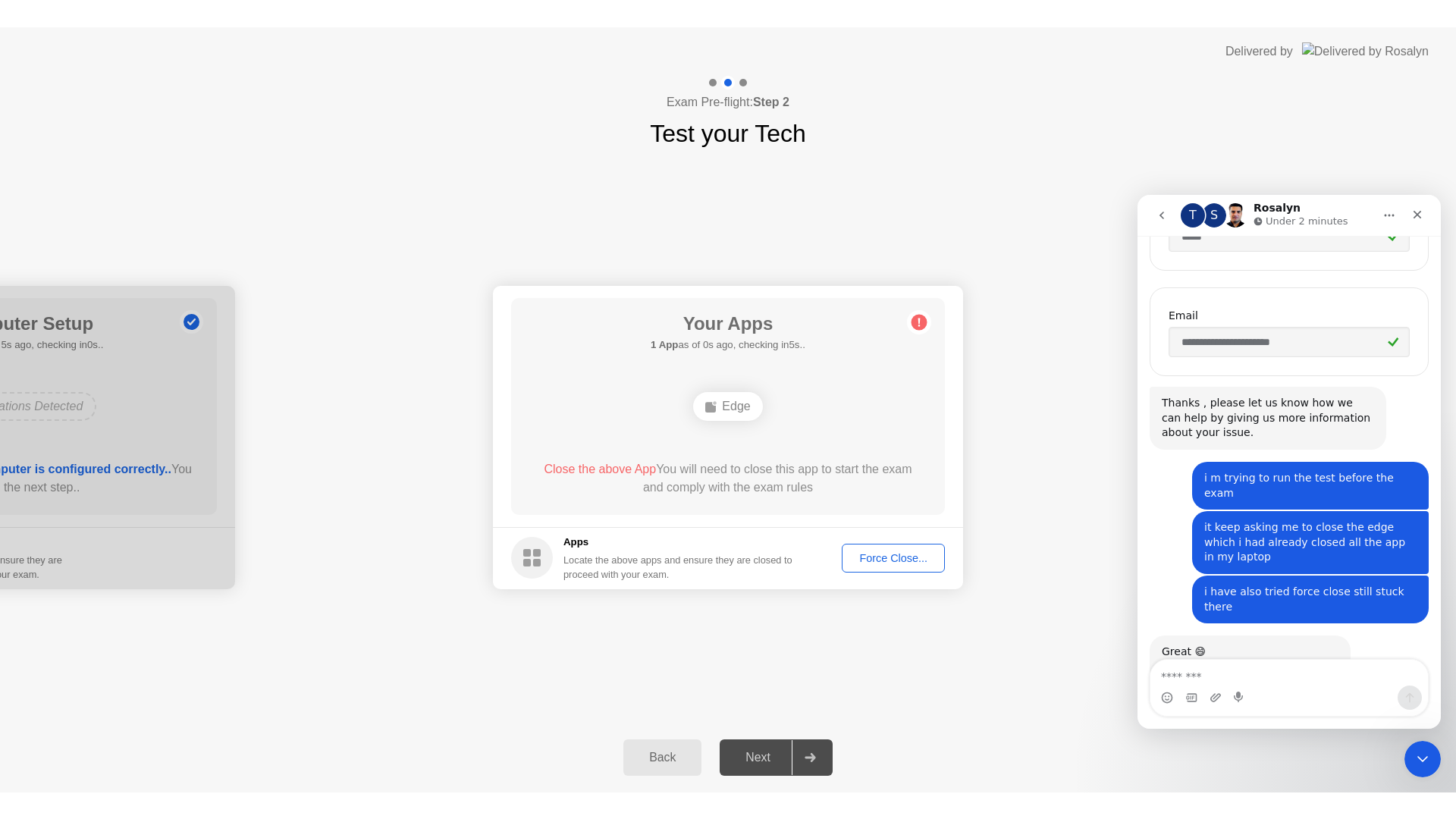
scroll to position [337, 0]
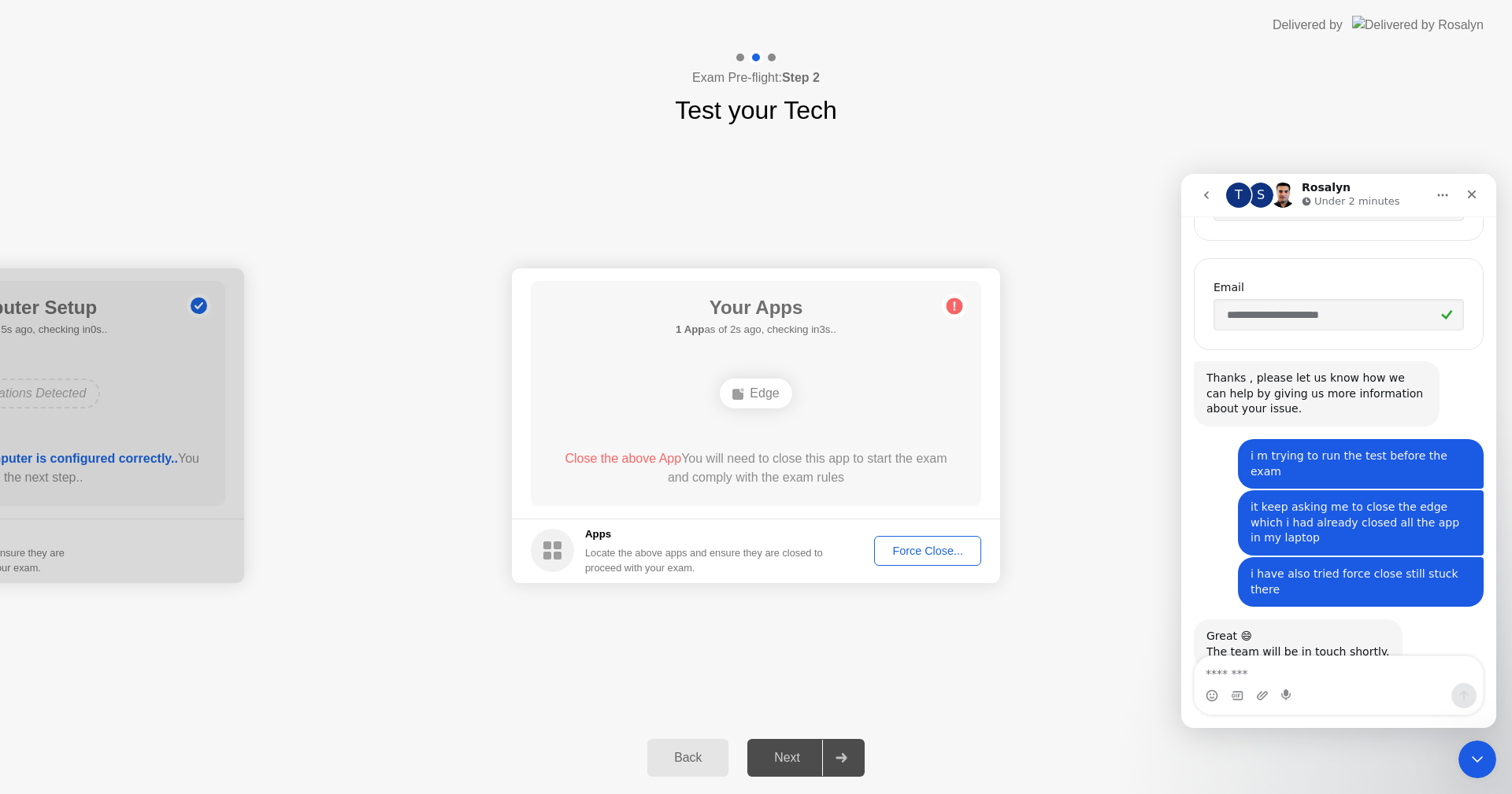
click at [903, 560] on button "Force Close..." at bounding box center [927, 551] width 107 height 30
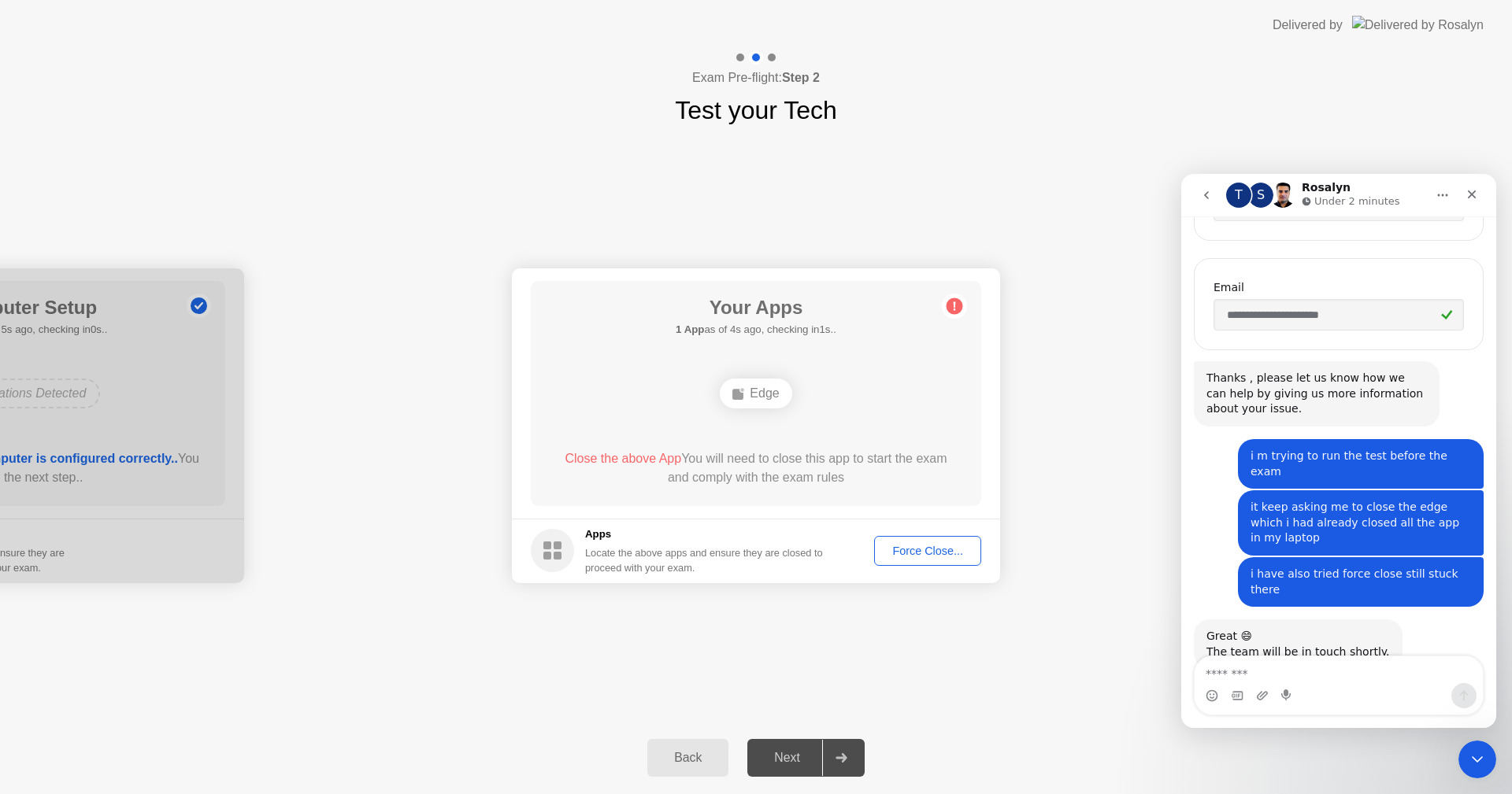
click at [913, 549] on div "Force Close..." at bounding box center [927, 551] width 96 height 13
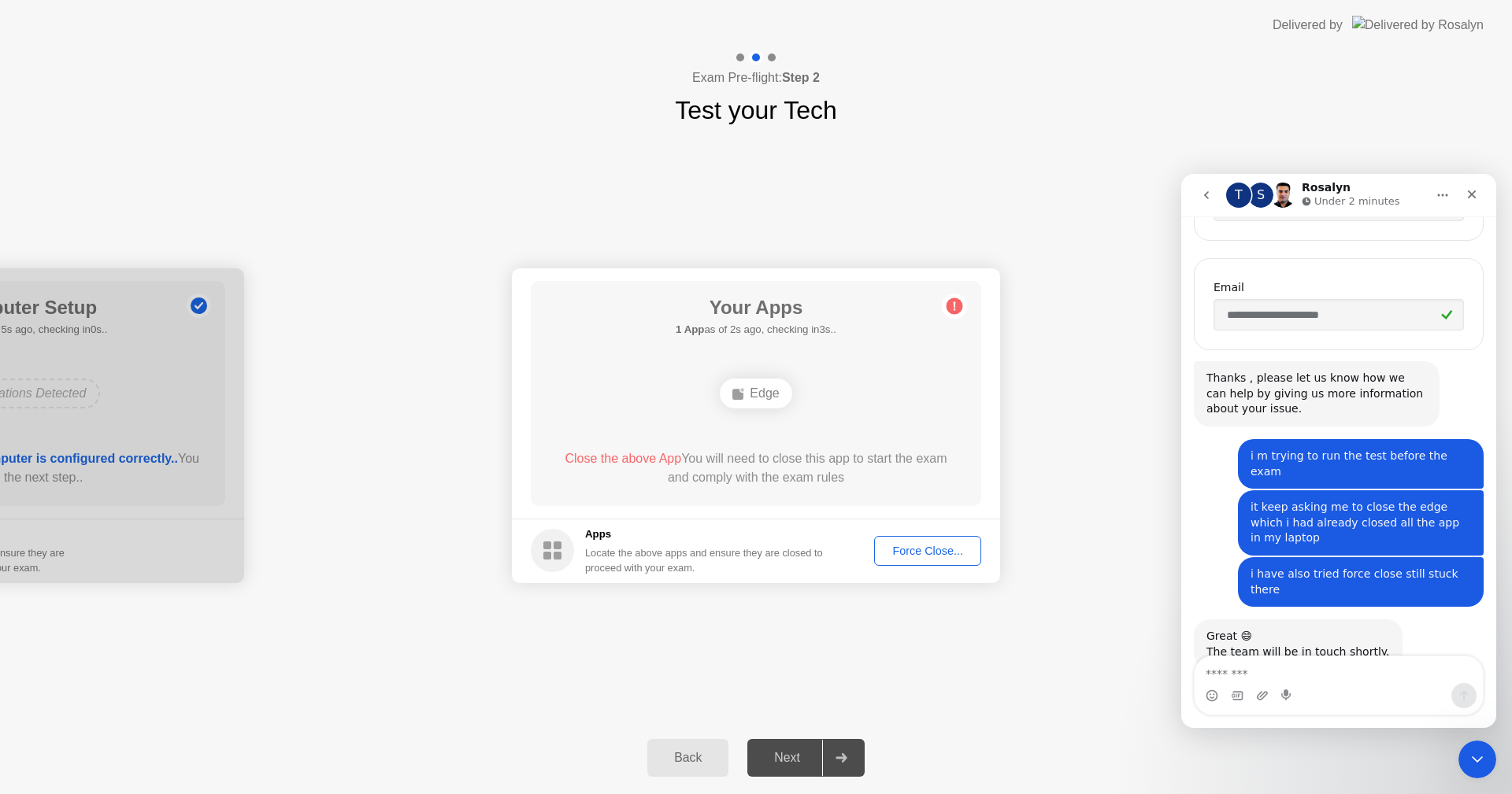
click at [942, 561] on button "Force Close..." at bounding box center [927, 551] width 107 height 30
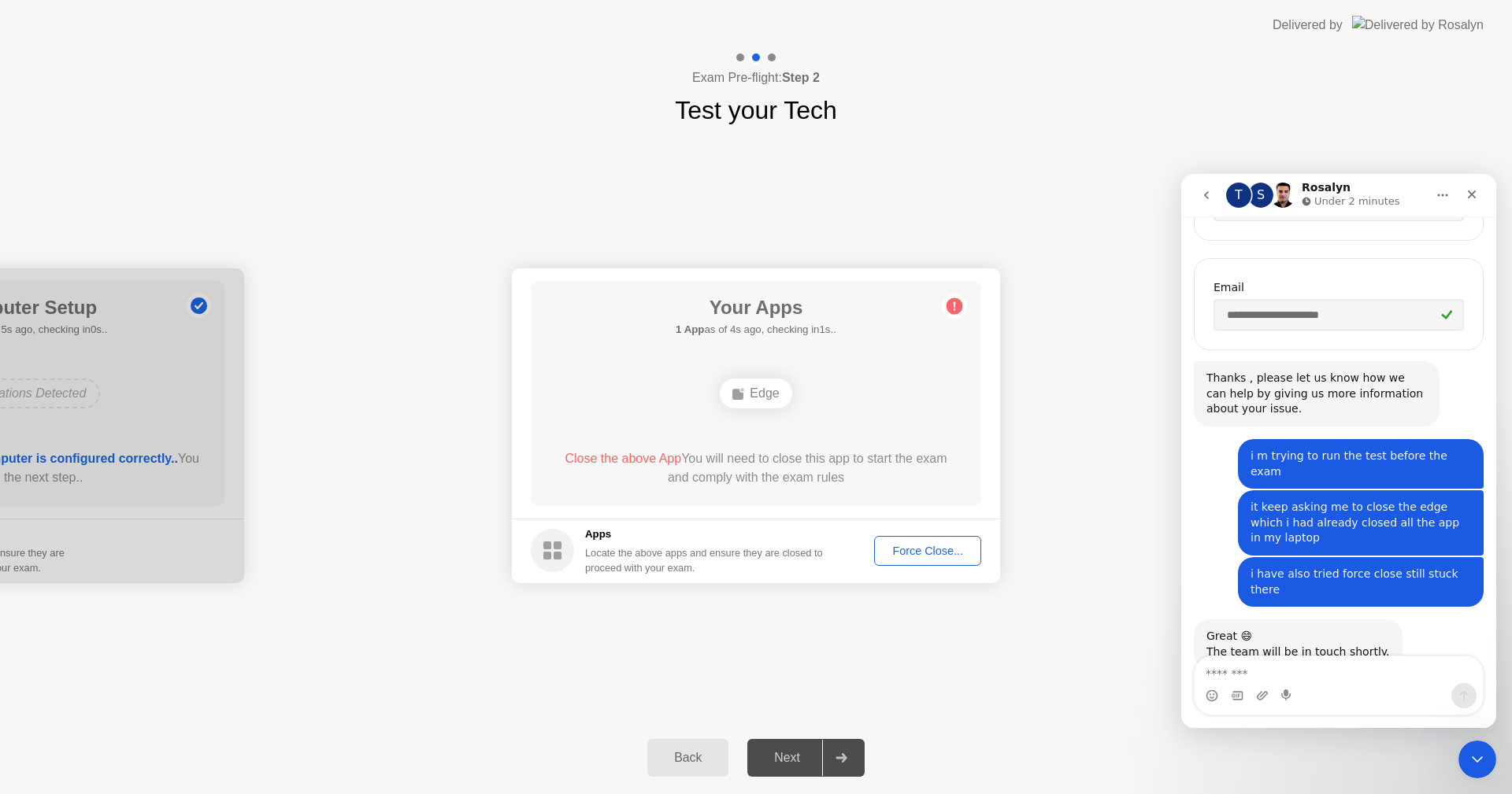
click at [904, 547] on div "Force Close..." at bounding box center [927, 551] width 96 height 13
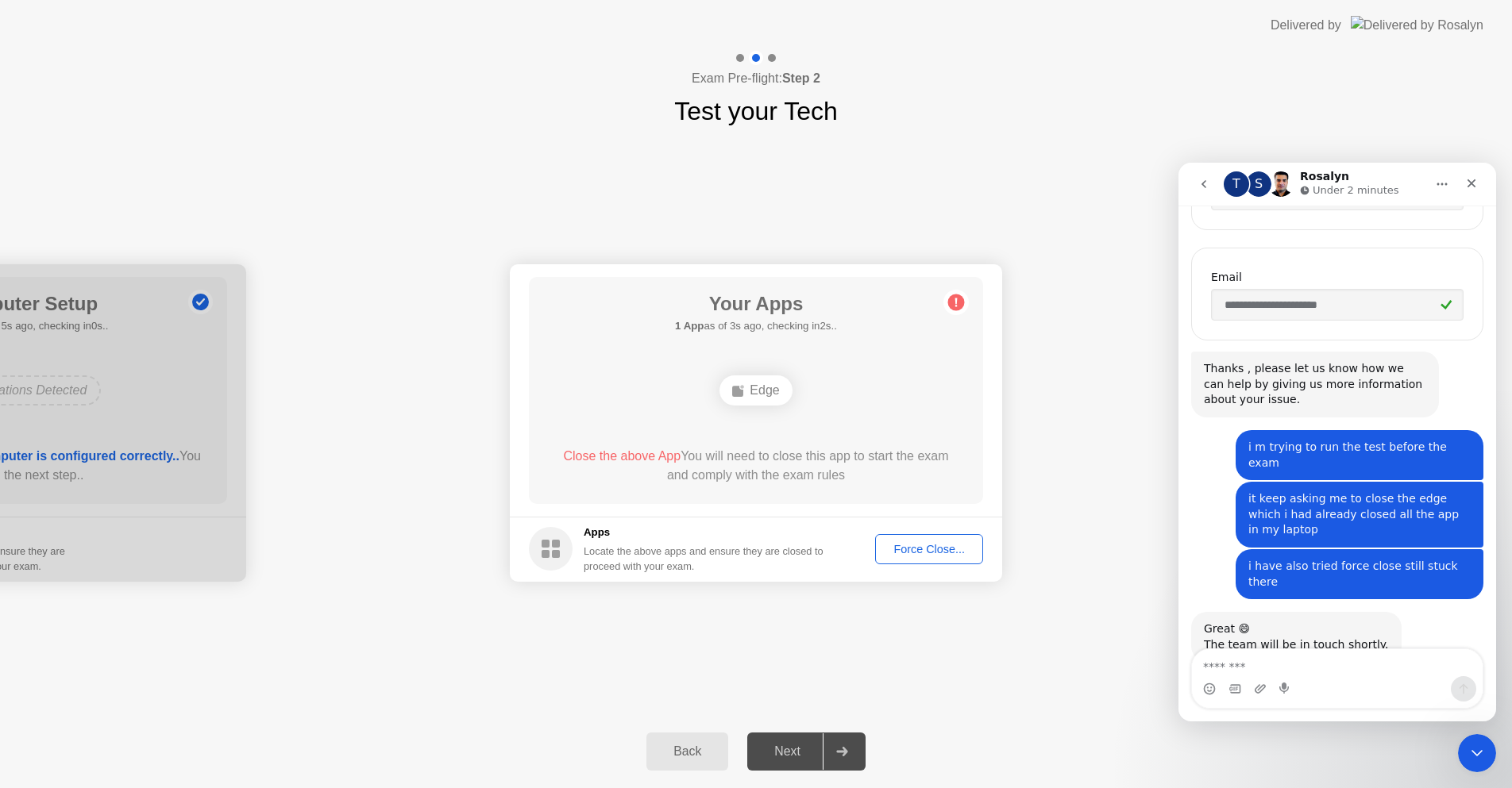
click at [797, 753] on div "Next" at bounding box center [788, 752] width 70 height 14
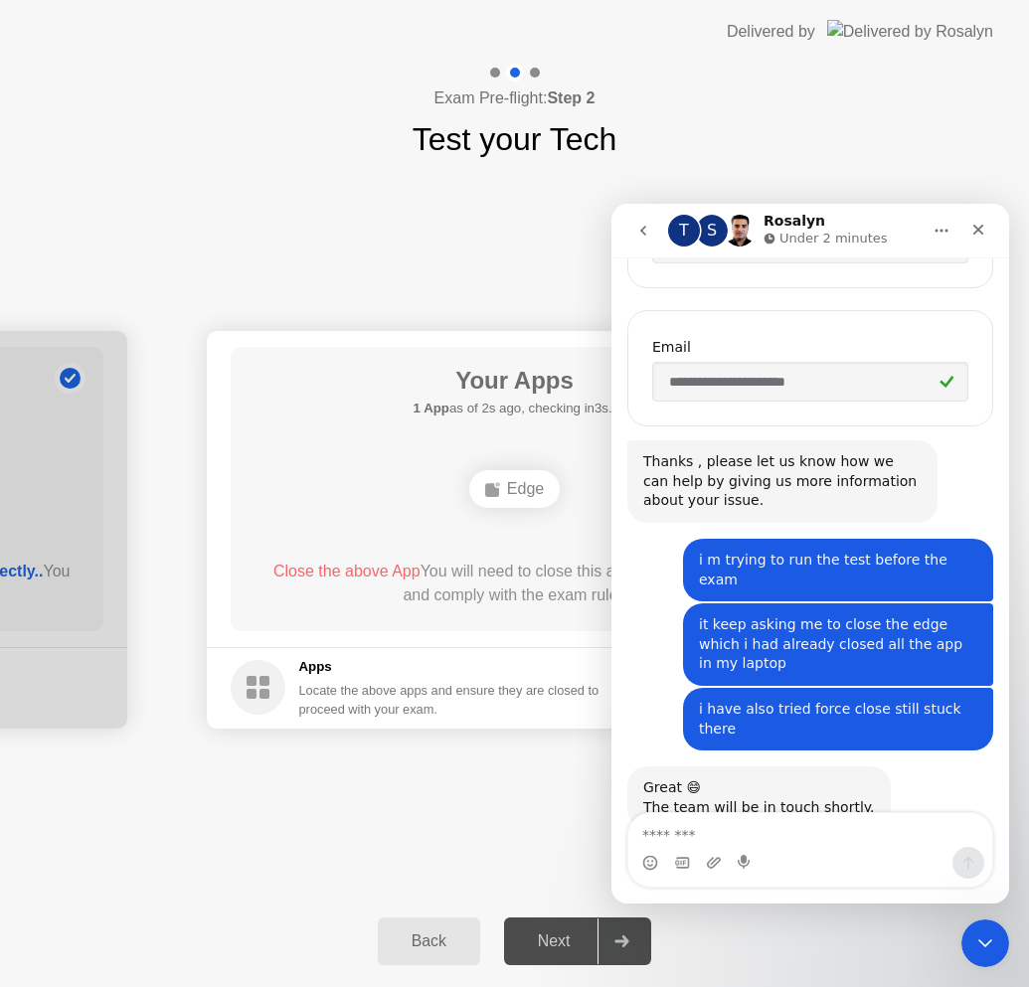
click at [332, 421] on div "Your Apps 1 App as of 2s ago, checking in3s.. Edge Close the above App You will…" at bounding box center [515, 489] width 569 height 284
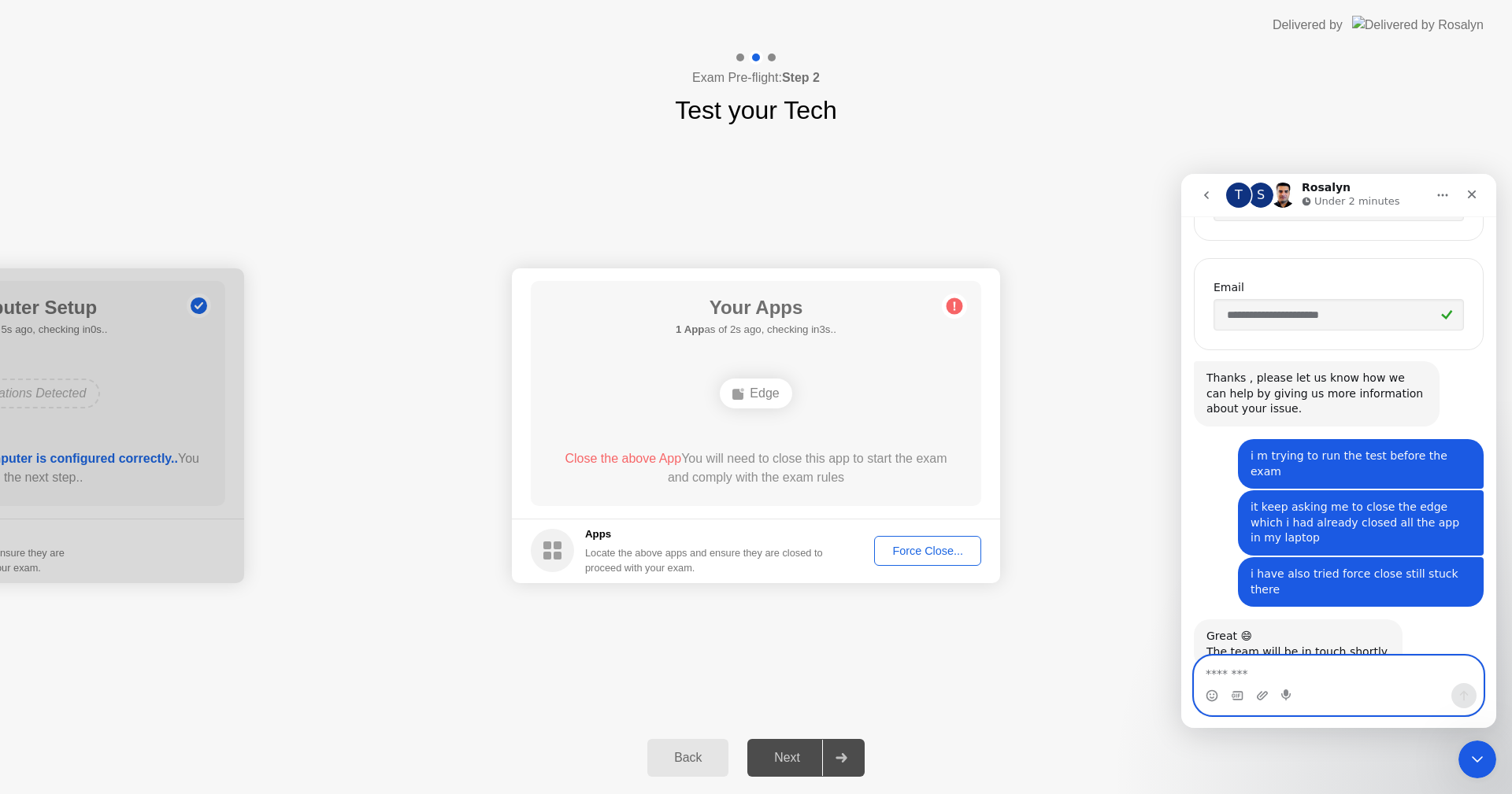
click at [1316, 682] on textarea "Message…" at bounding box center [1339, 670] width 288 height 27
click at [1293, 677] on textarea "Message…" at bounding box center [1339, 670] width 288 height 27
paste textarea "**********"
type textarea "*"
click at [1265, 694] on icon "Upload attachment" at bounding box center [1263, 696] width 13 height 13
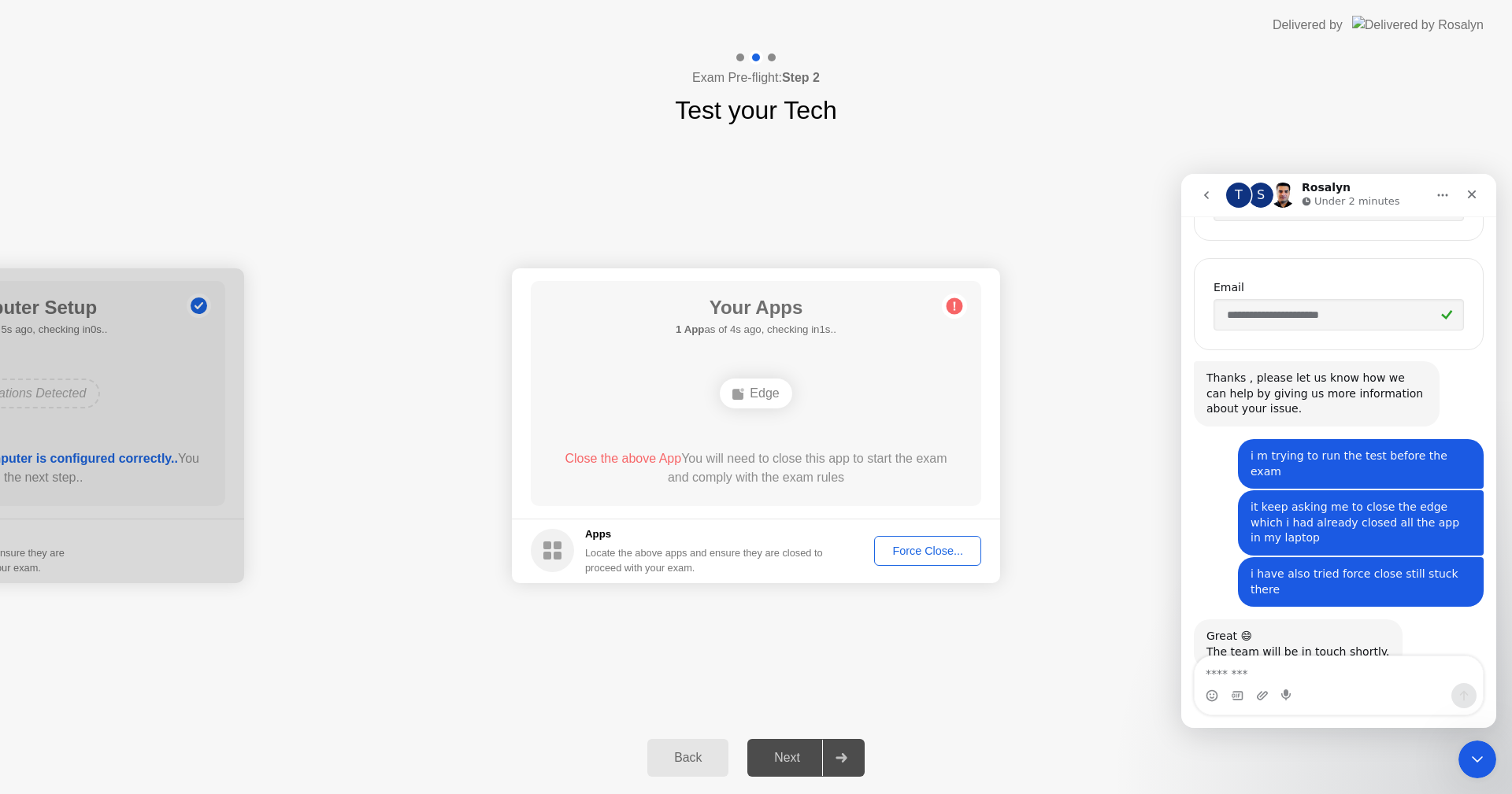
click at [817, 751] on div "Next" at bounding box center [787, 758] width 70 height 14
click at [815, 754] on div "Next" at bounding box center [787, 758] width 70 height 14
click at [973, 474] on div "Your Apps Searching for disallowed apps... Edge Close the above App You will ne…" at bounding box center [756, 393] width 451 height 225
click at [944, 545] on div "Force Close..." at bounding box center [927, 551] width 96 height 13
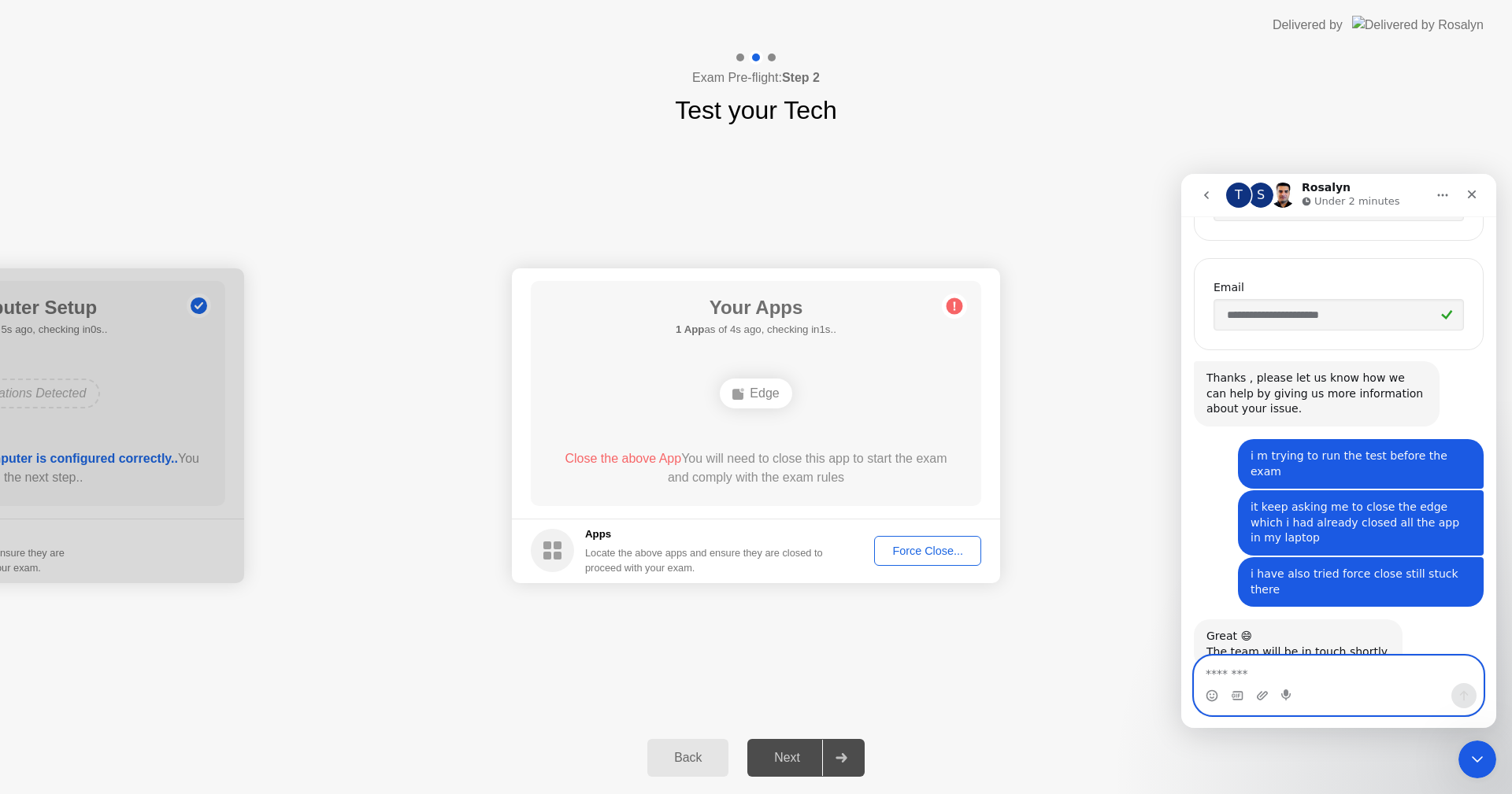
click at [1315, 674] on textarea "Message…" at bounding box center [1339, 670] width 288 height 27
click at [805, 765] on div "Next" at bounding box center [787, 758] width 70 height 14
click at [930, 530] on footer "Apps Locate the above apps and ensure they are closed to proceed with your exam…" at bounding box center [756, 551] width 488 height 65
click at [931, 549] on div "Force Close..." at bounding box center [927, 551] width 96 height 13
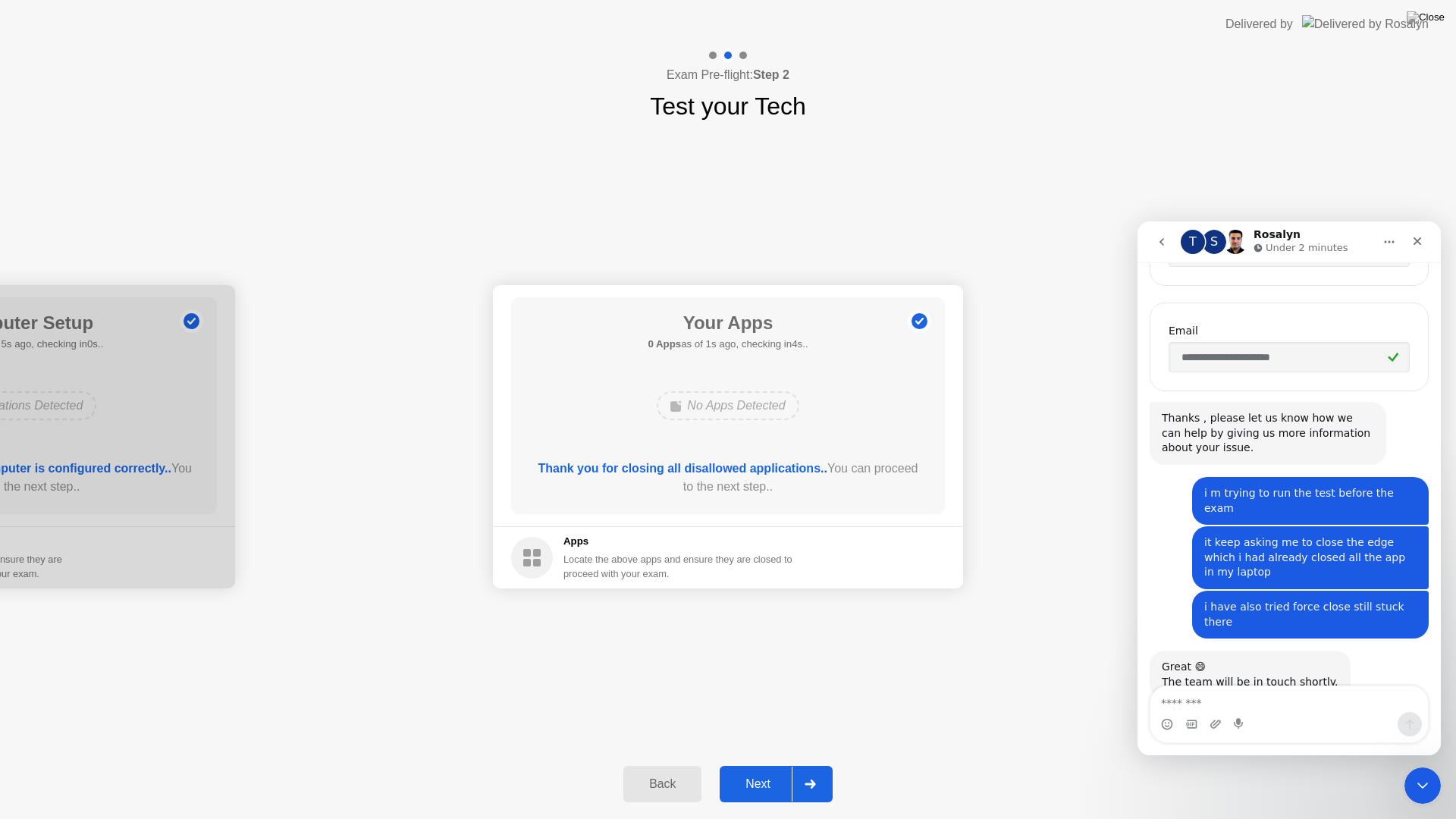
click at [980, 692] on div "**********" at bounding box center [728, 436] width 1456 height 625
click at [824, 764] on div at bounding box center [810, 784] width 37 height 35
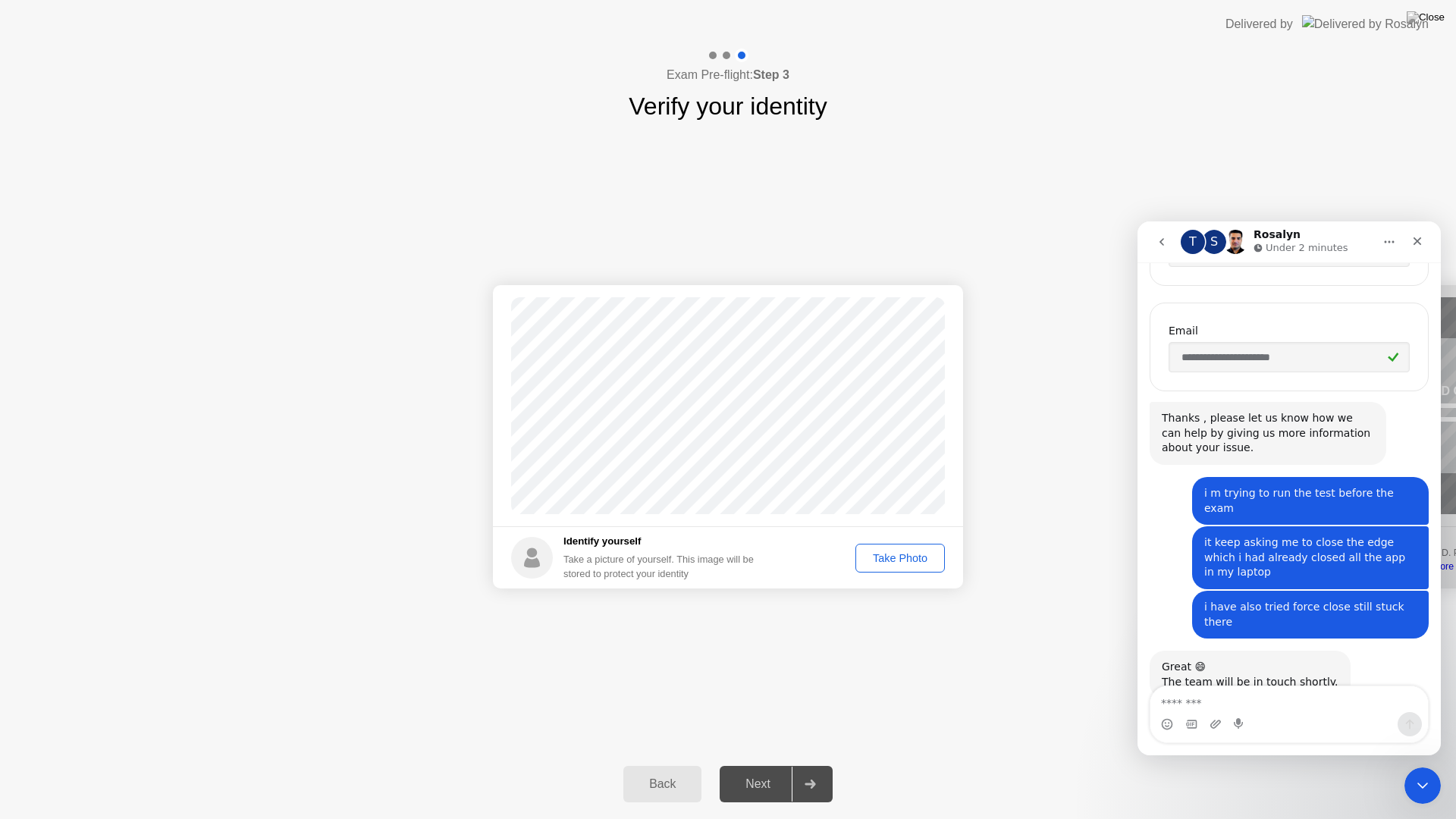
click at [757, 764] on div "Next" at bounding box center [758, 784] width 67 height 14
click at [1418, 239] on icon "Close" at bounding box center [1417, 241] width 8 height 8
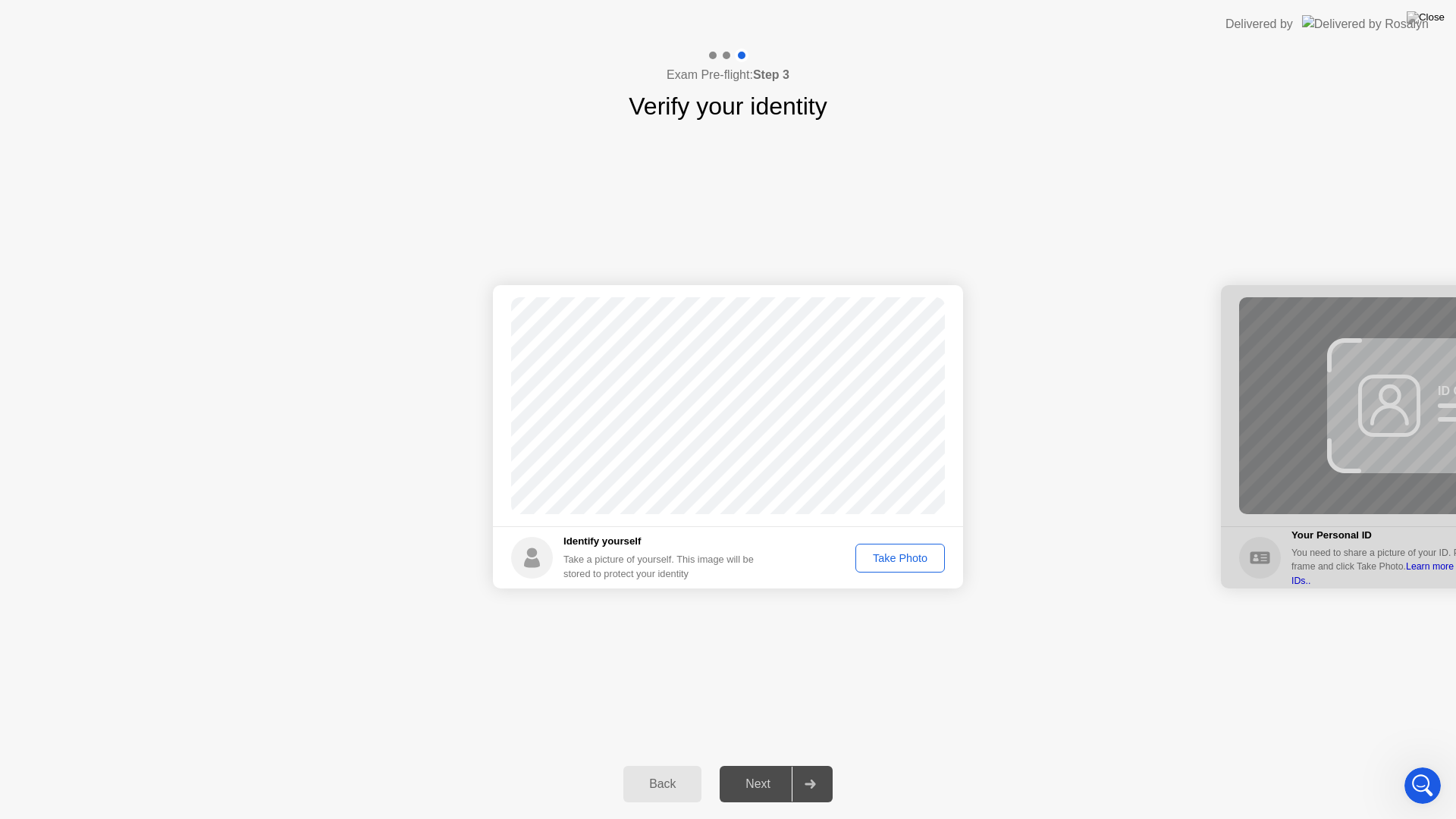
click at [911, 560] on div "Take Photo" at bounding box center [900, 558] width 79 height 12
click at [785, 764] on button "Next" at bounding box center [776, 784] width 113 height 37
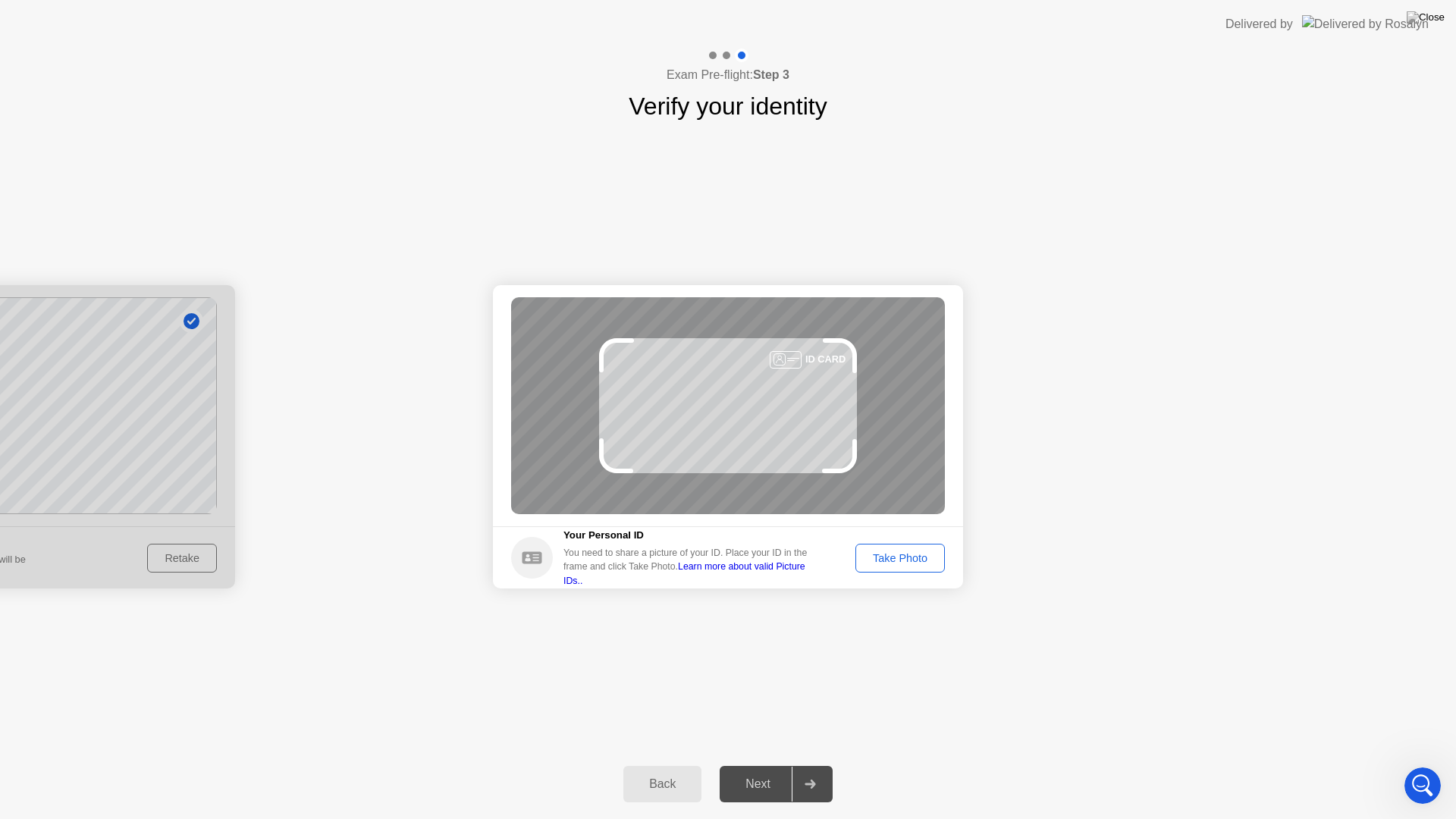
click at [921, 560] on div "Take Photo" at bounding box center [900, 558] width 79 height 12
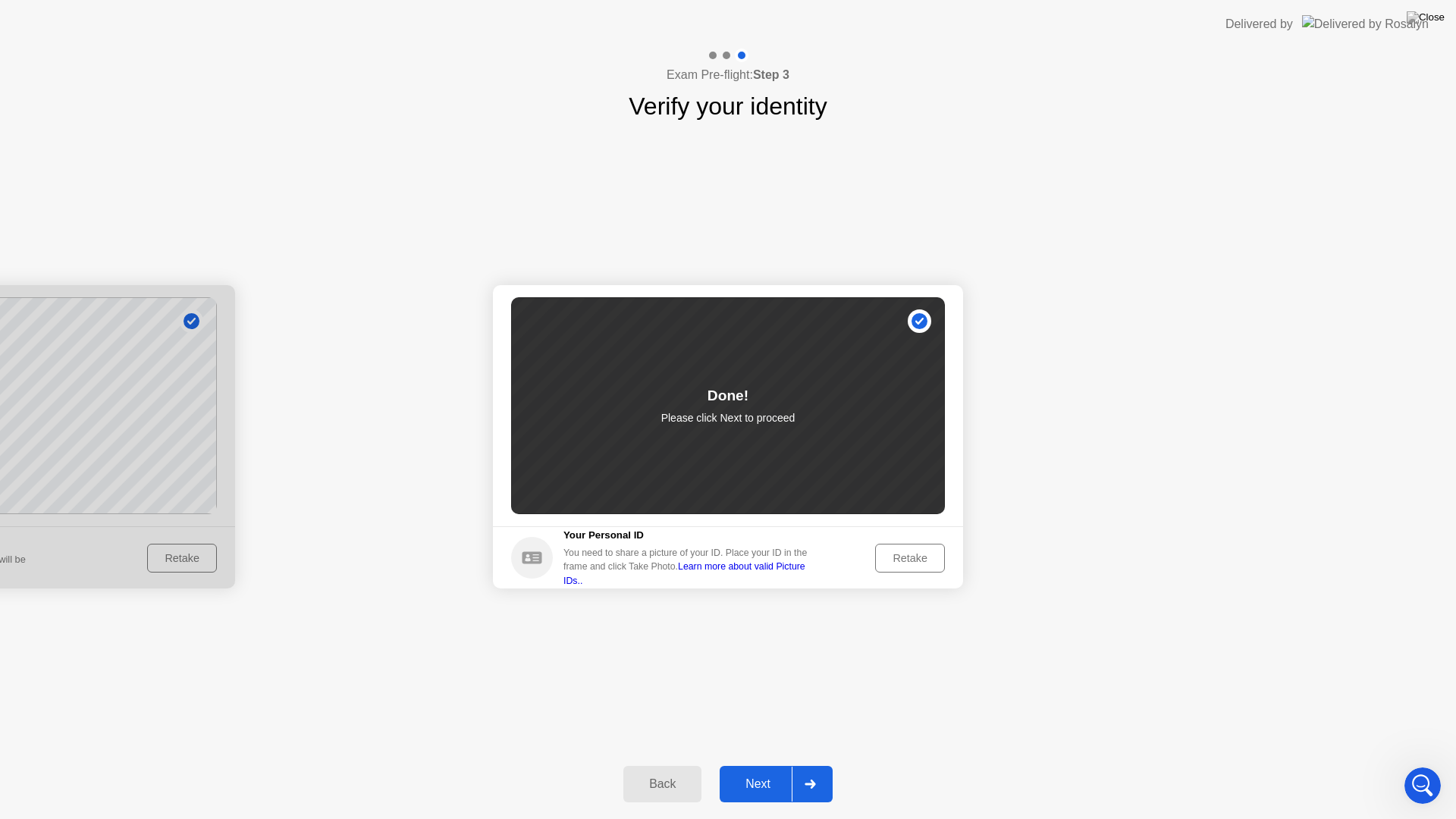
click at [781, 764] on button "Next" at bounding box center [776, 784] width 113 height 37
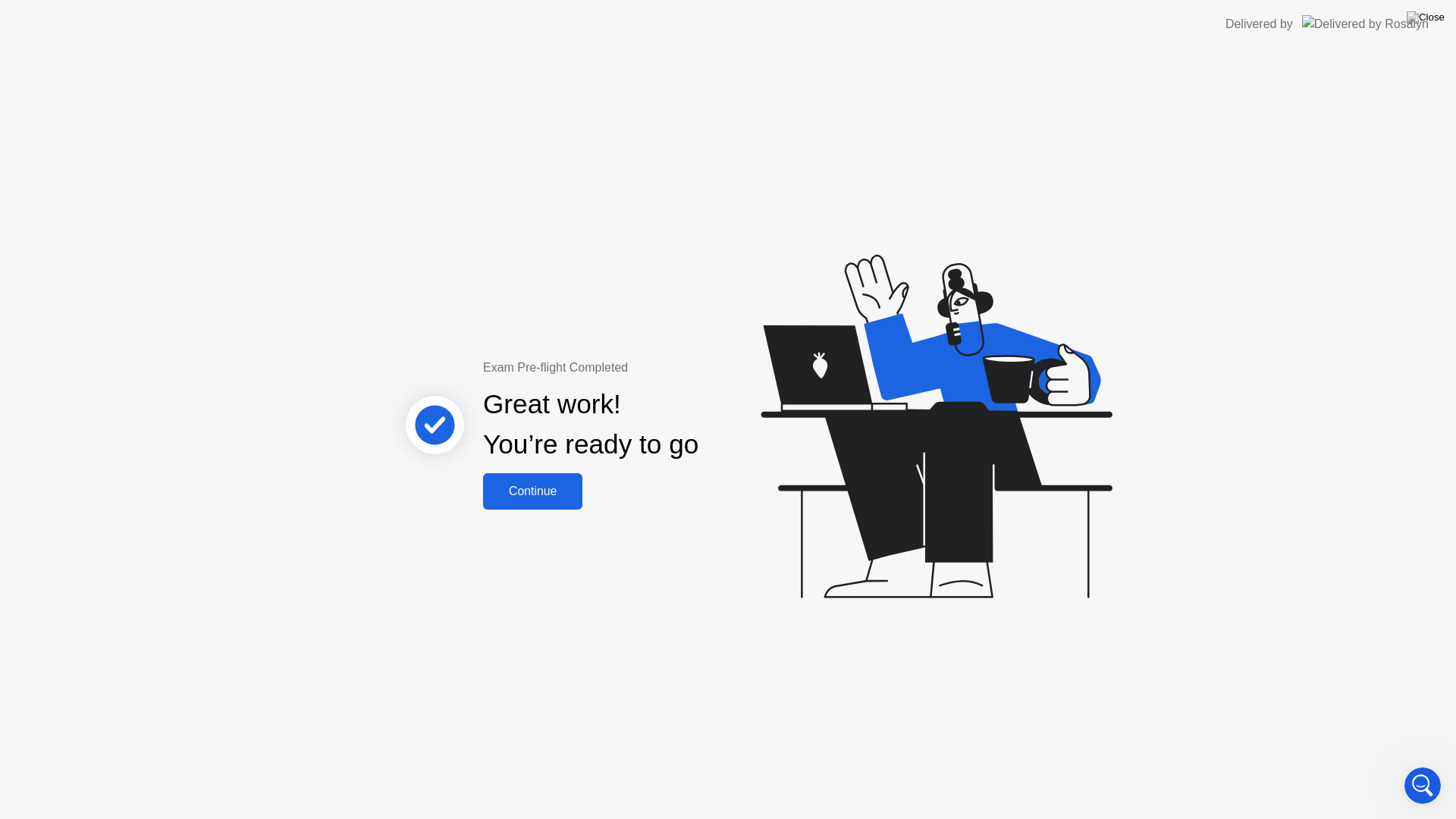
click at [569, 496] on div "Continue" at bounding box center [532, 491] width 90 height 14
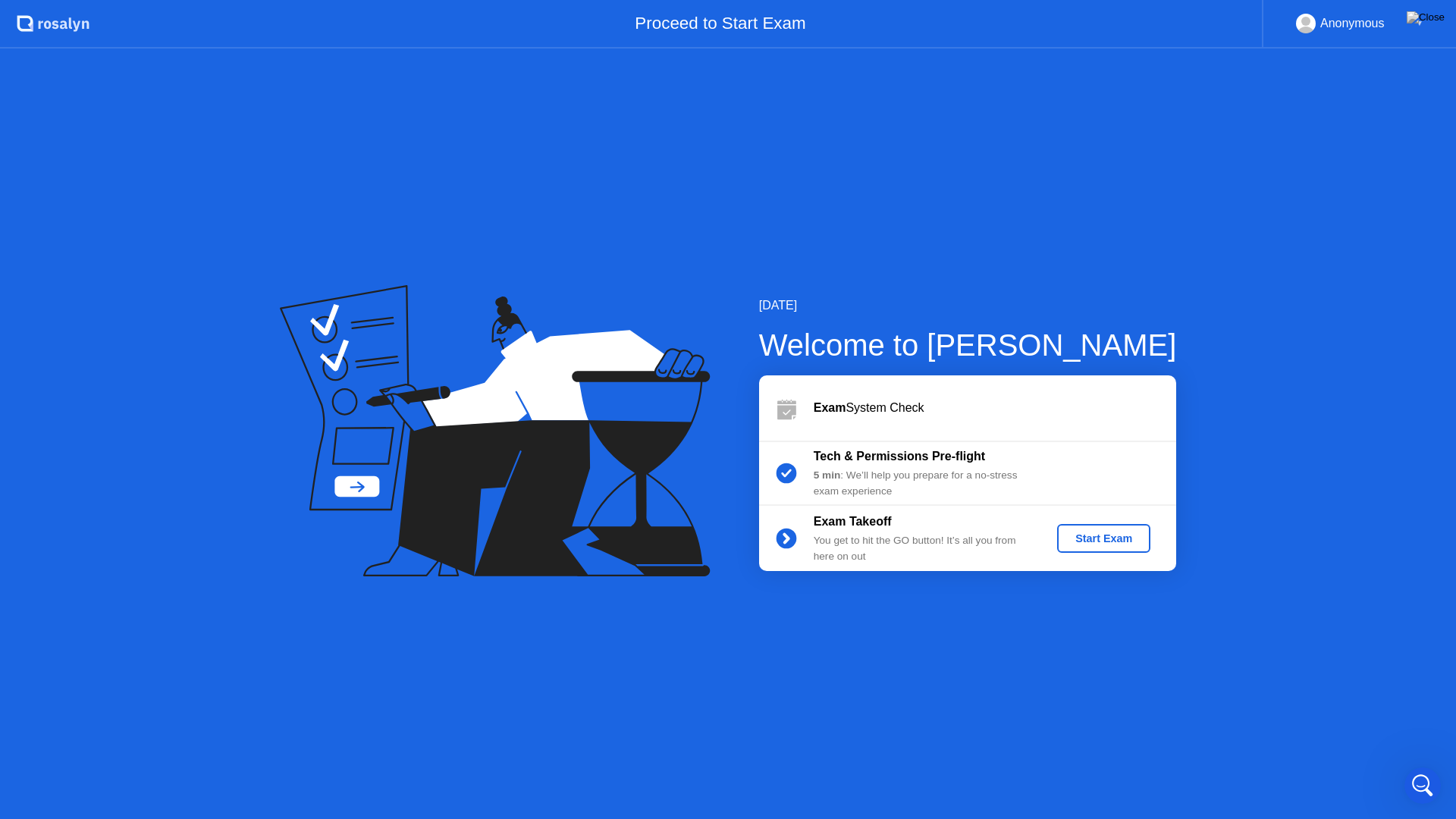
click at [1128, 544] on div "Start Exam" at bounding box center [1104, 538] width 81 height 12
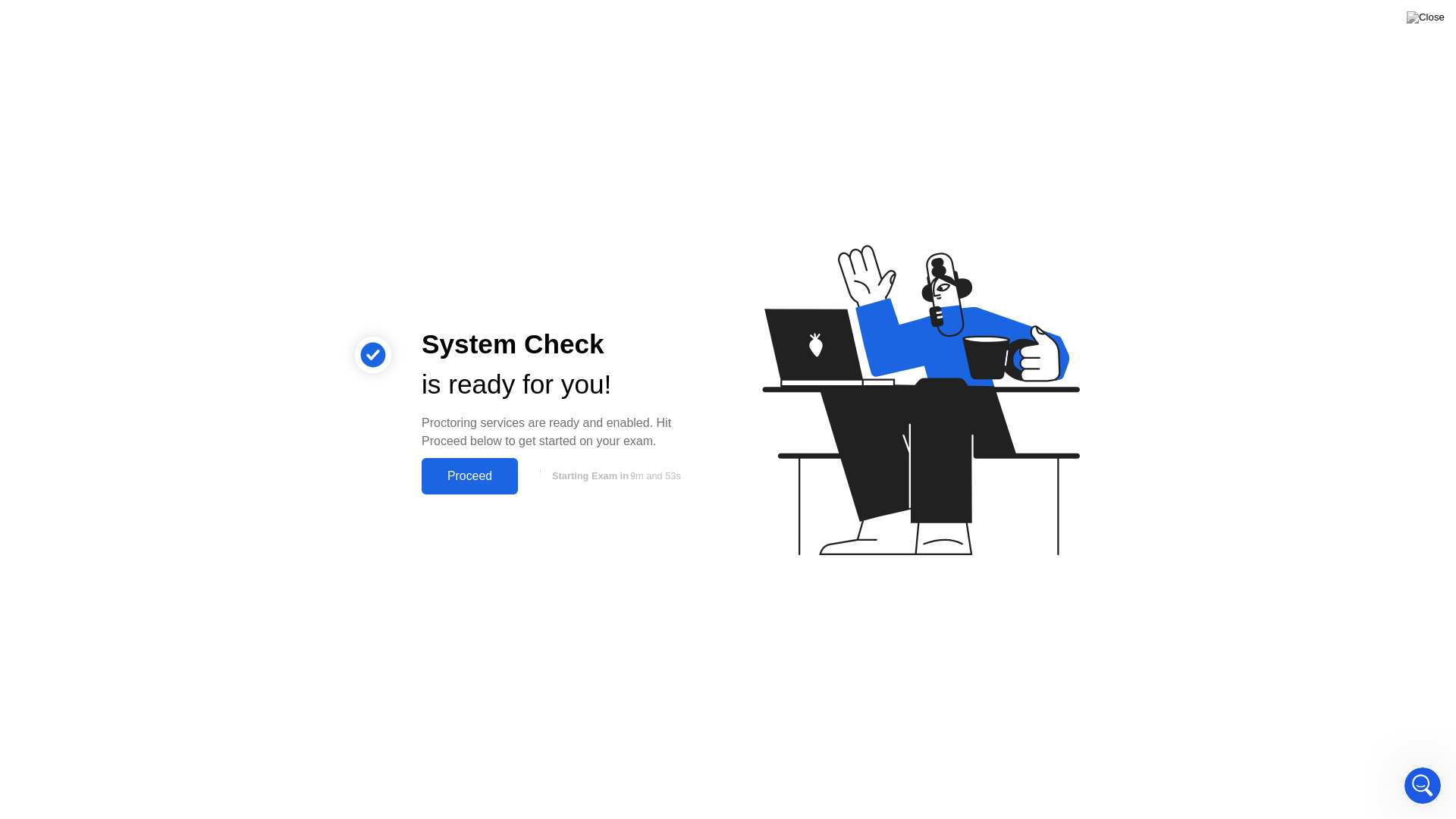
click at [492, 487] on button "Proceed" at bounding box center [470, 477] width 96 height 37
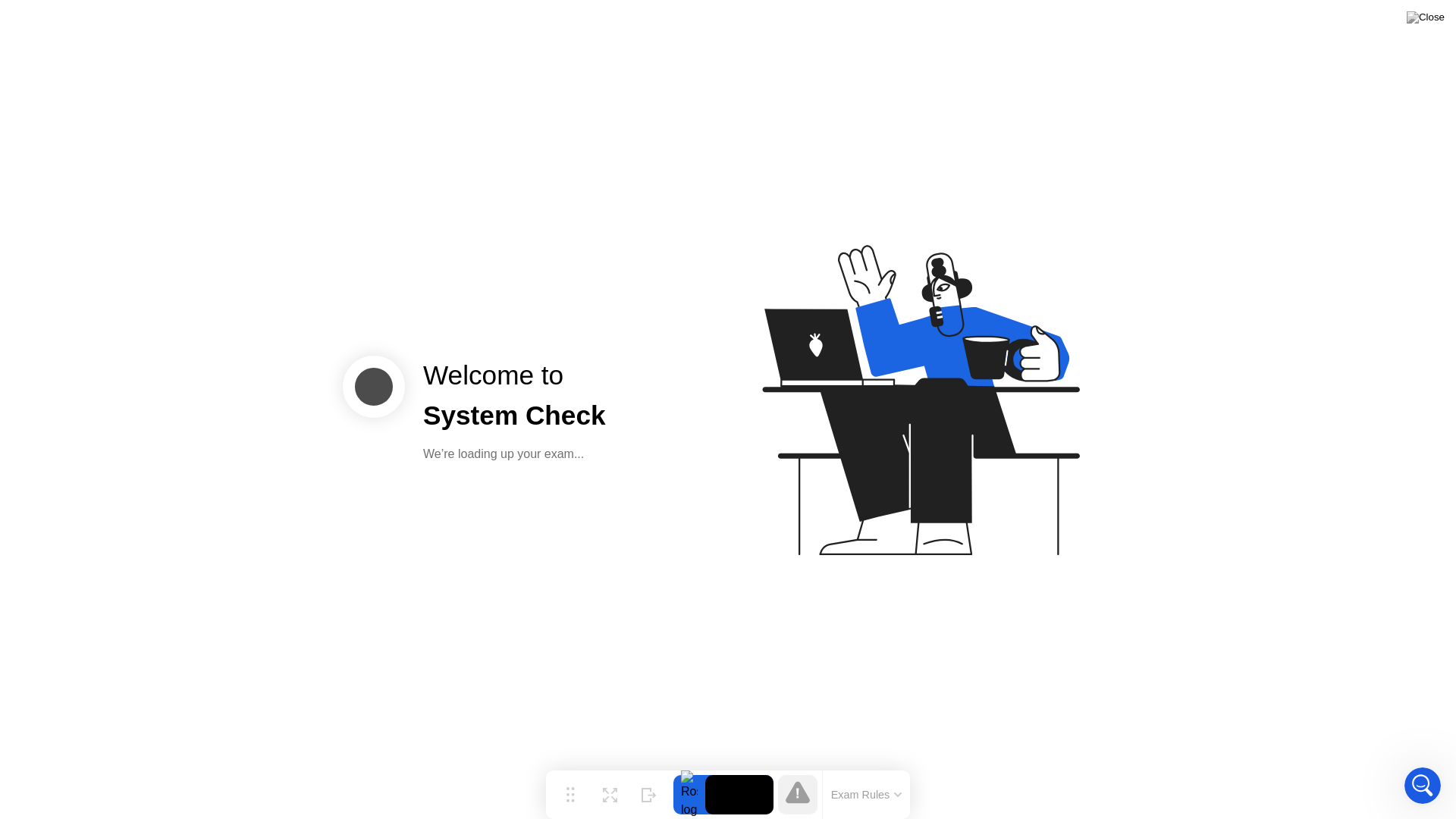
click at [875, 764] on button "Exam Rules" at bounding box center [866, 795] width 80 height 14
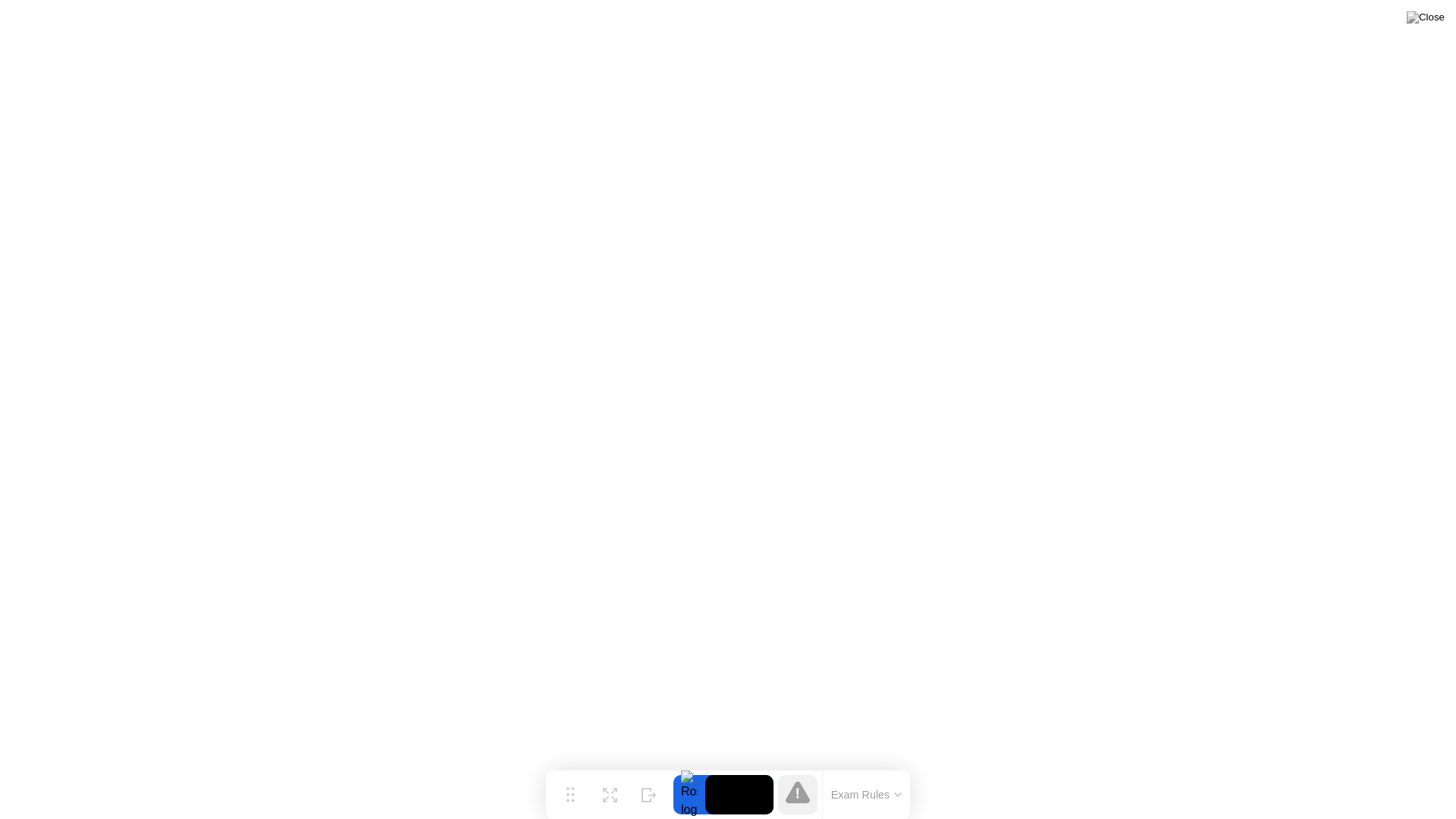
click at [1424, 27] on button at bounding box center [1425, 18] width 46 height 20
click at [890, 764] on button "Exam Rules" at bounding box center [866, 795] width 80 height 14
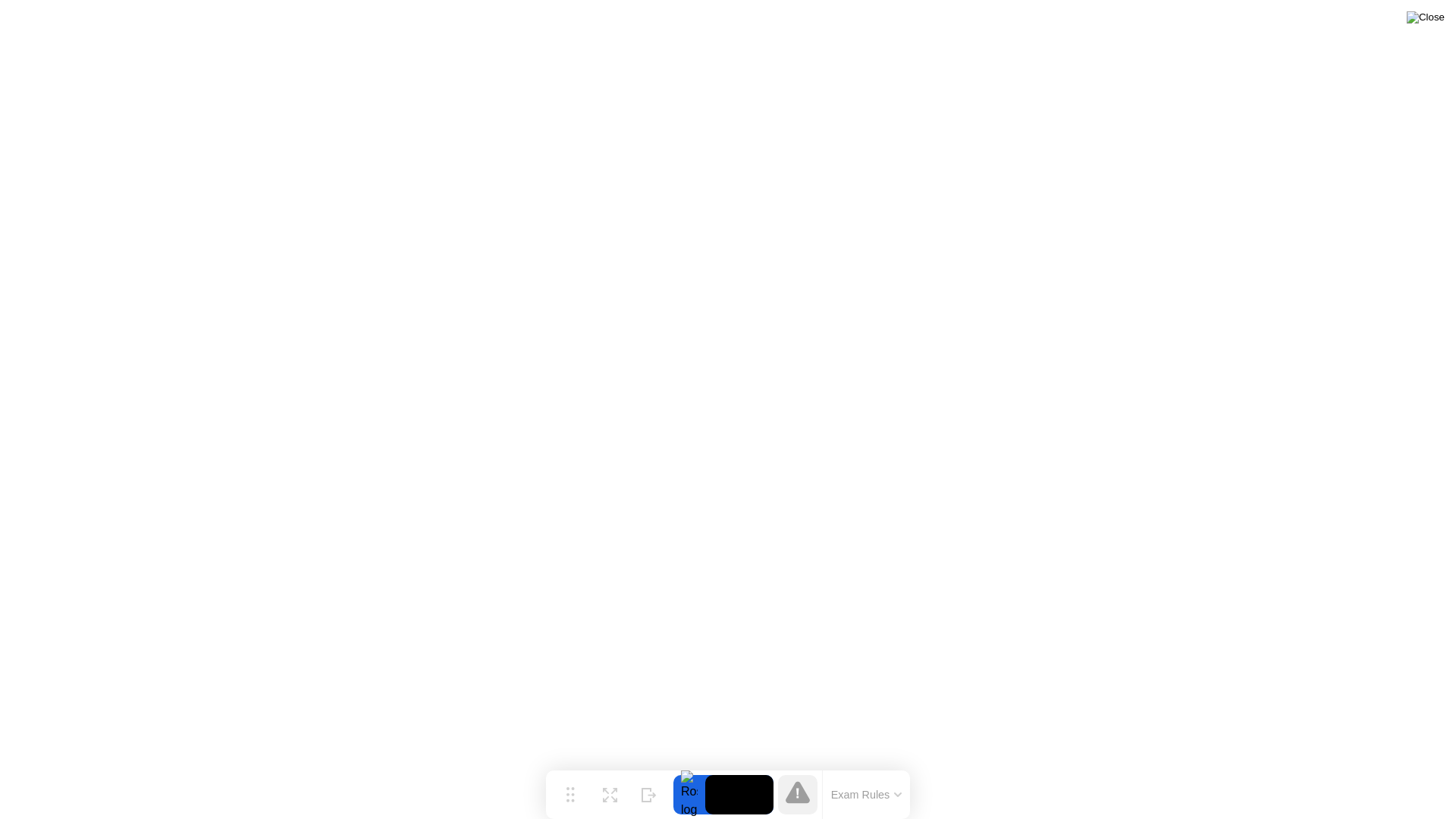
click at [1436, 19] on img at bounding box center [1425, 18] width 38 height 12
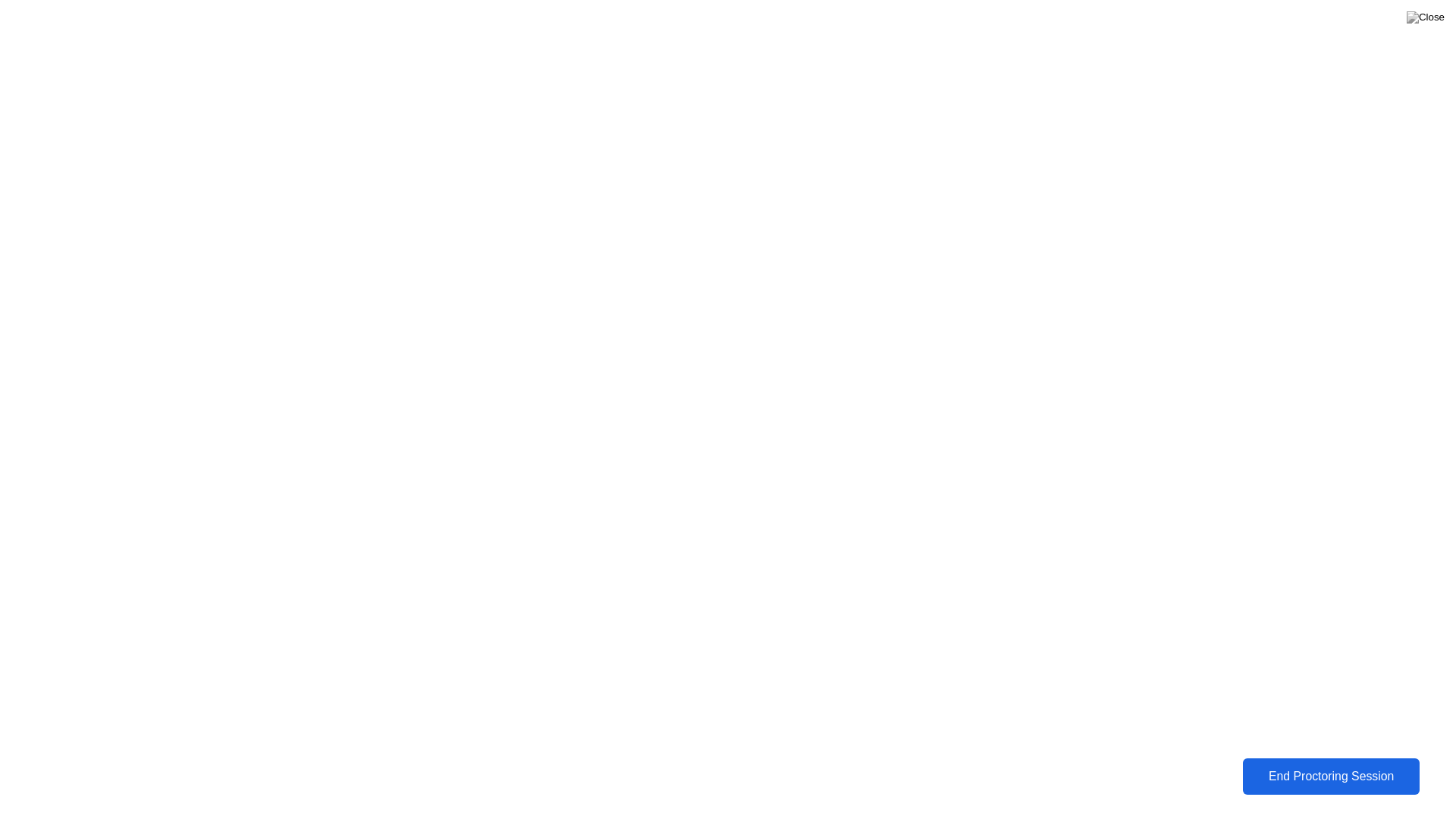
click at [1268, 764] on div "End Proctoring Session" at bounding box center [1331, 776] width 169 height 14
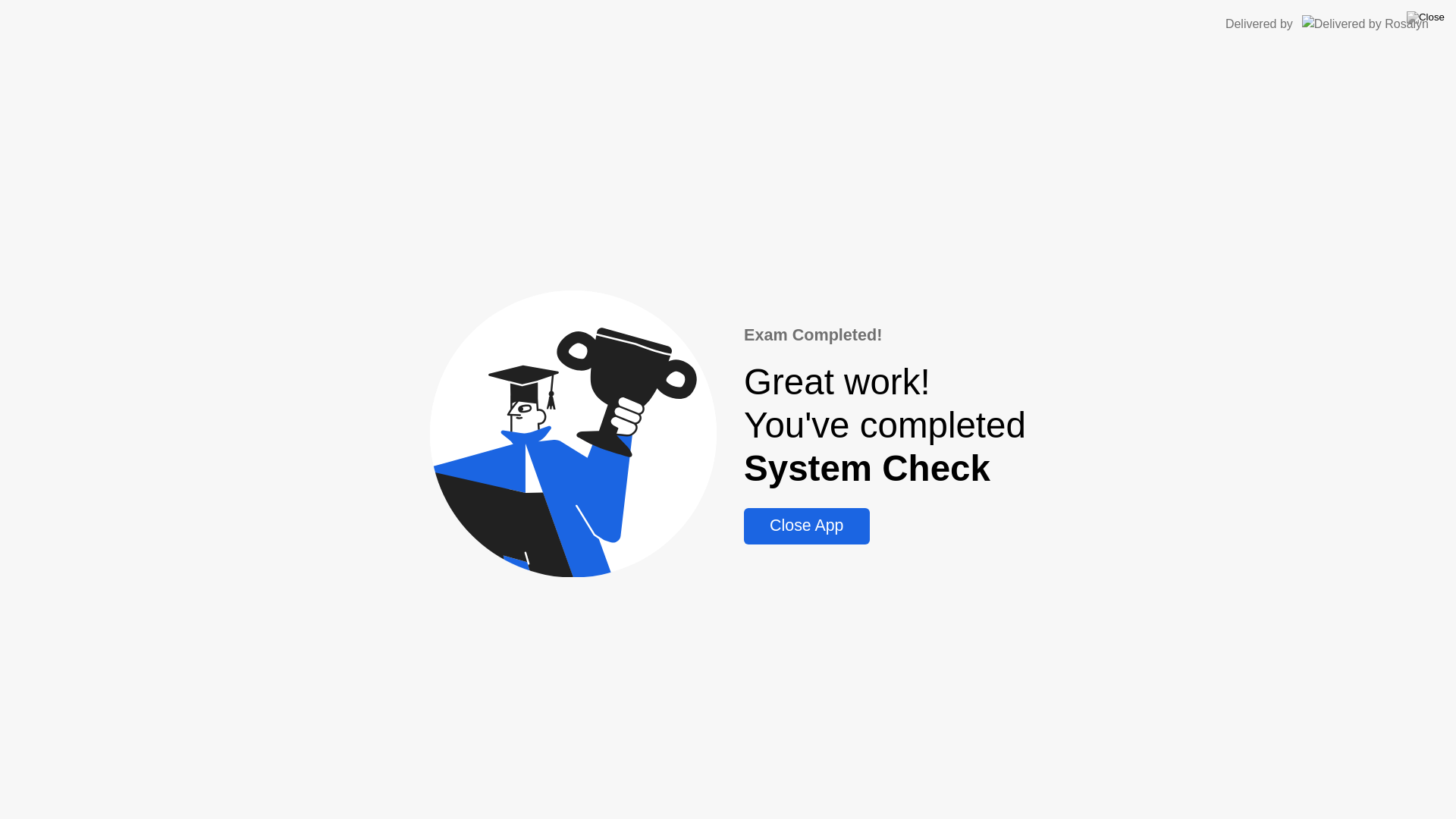
click at [815, 525] on div "Close App" at bounding box center [806, 525] width 116 height 19
